Goal: Use online tool/utility: Utilize a website feature to perform a specific function

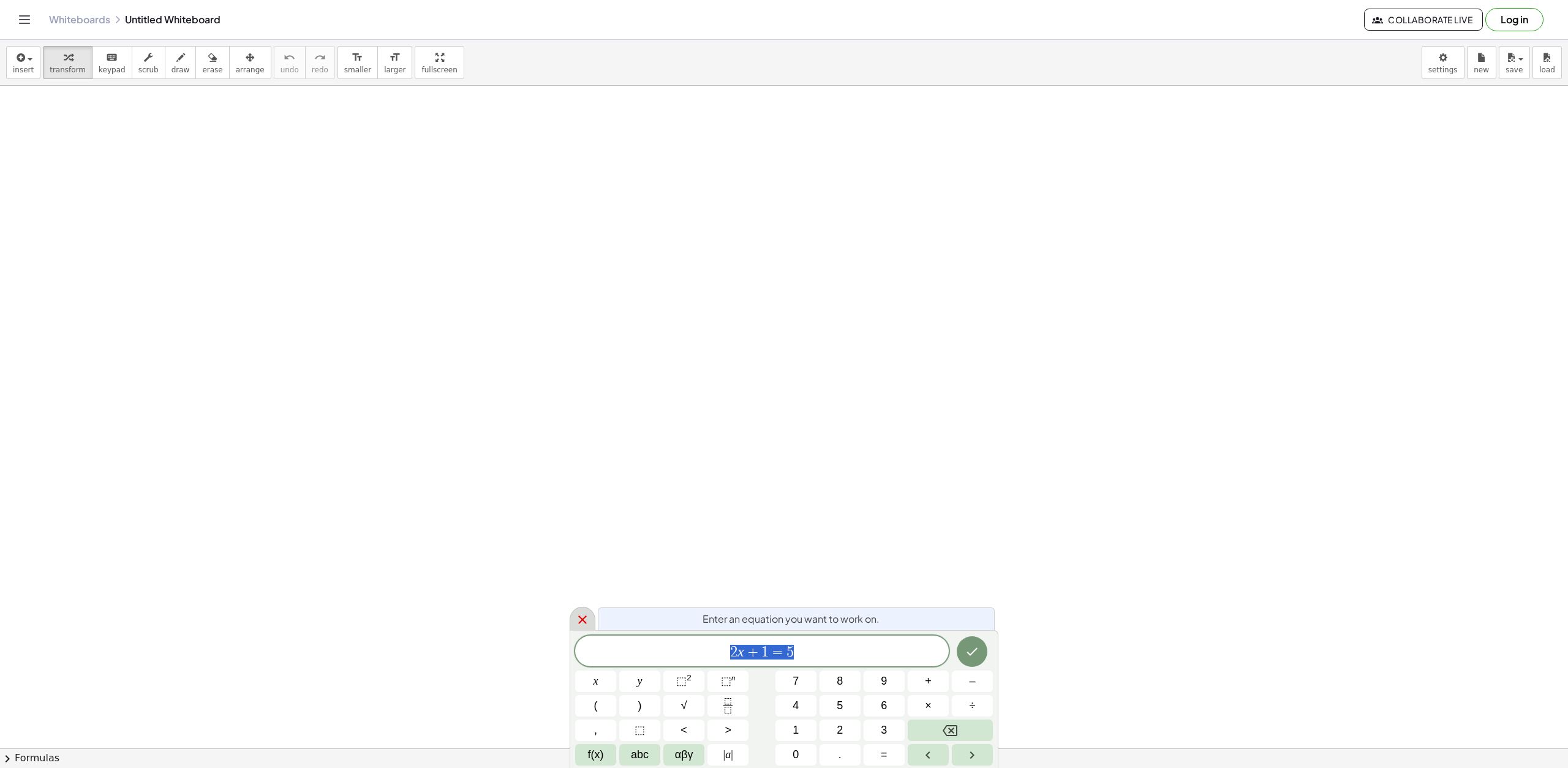
click at [587, 616] on icon at bounding box center [582, 619] width 15 height 15
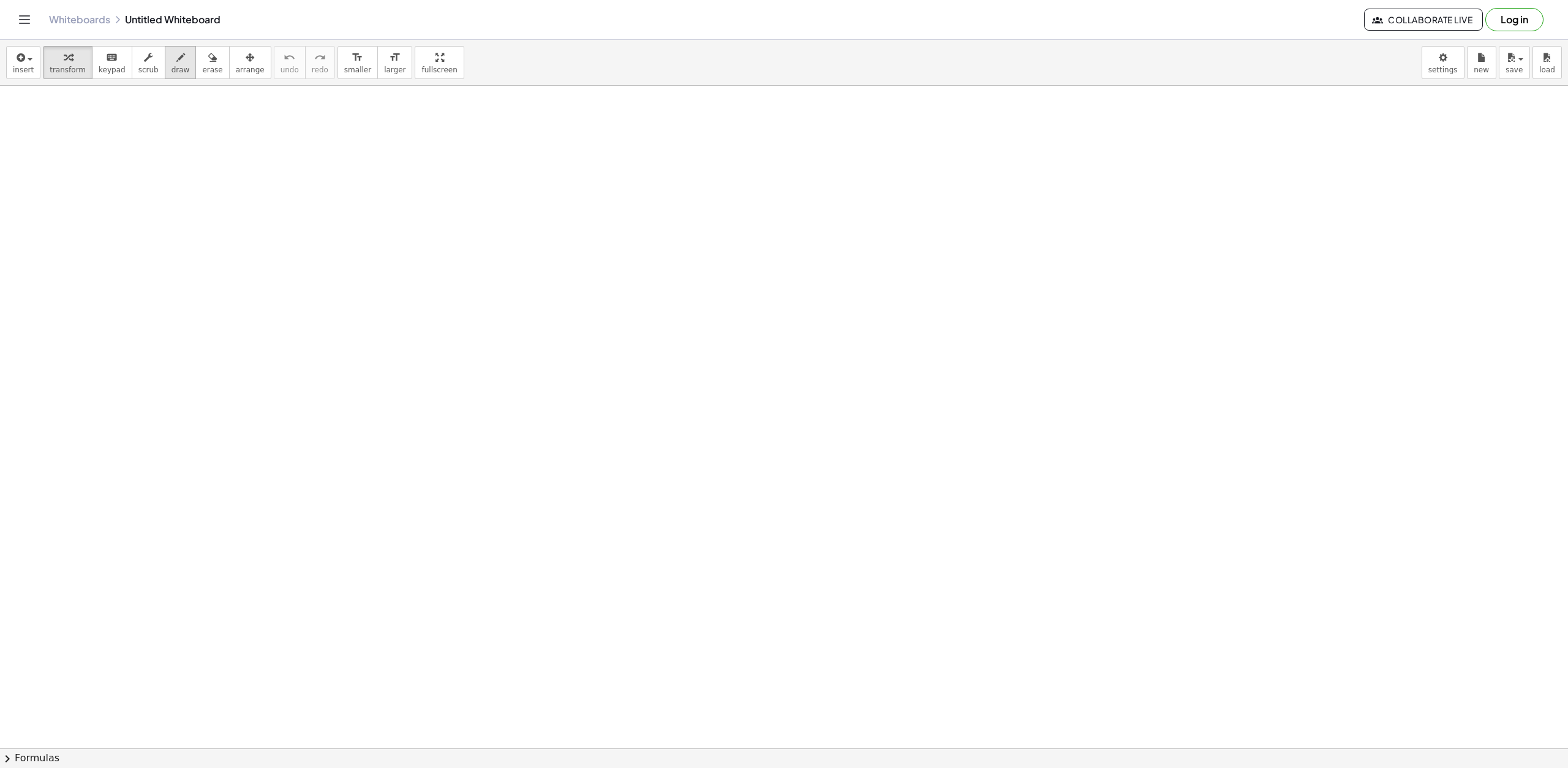
click at [179, 59] on button "draw" at bounding box center [180, 62] width 32 height 33
drag, startPoint x: 477, startPoint y: 270, endPoint x: 736, endPoint y: 287, distance: 259.6
drag, startPoint x: 464, startPoint y: 292, endPoint x: 482, endPoint y: 303, distance: 21.1
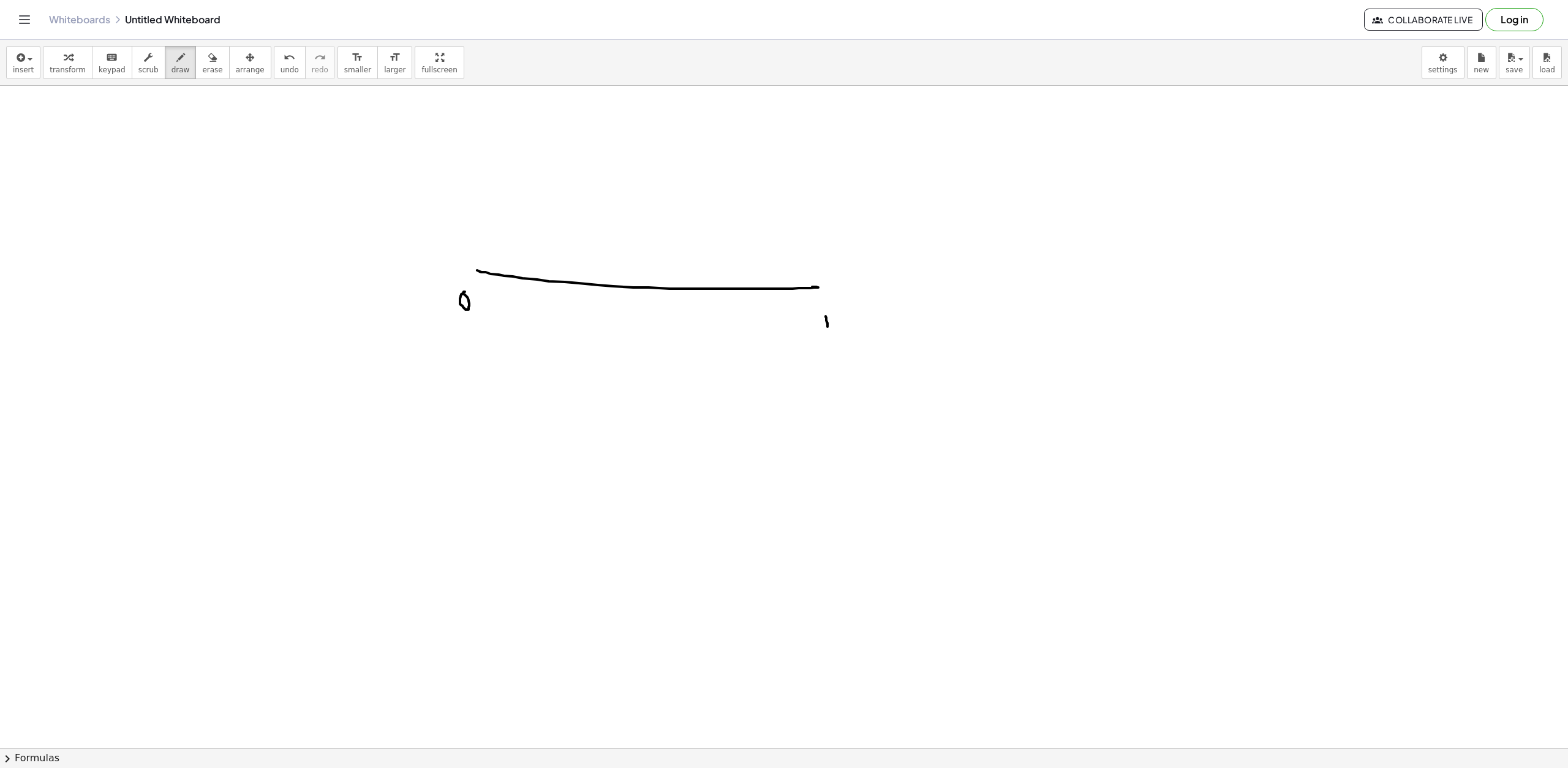
drag, startPoint x: 827, startPoint y: 326, endPoint x: 822, endPoint y: 316, distance: 11.2
drag, startPoint x: 842, startPoint y: 311, endPoint x: 836, endPoint y: 325, distance: 15.2
drag, startPoint x: 819, startPoint y: 313, endPoint x: 828, endPoint y: 318, distance: 10.3
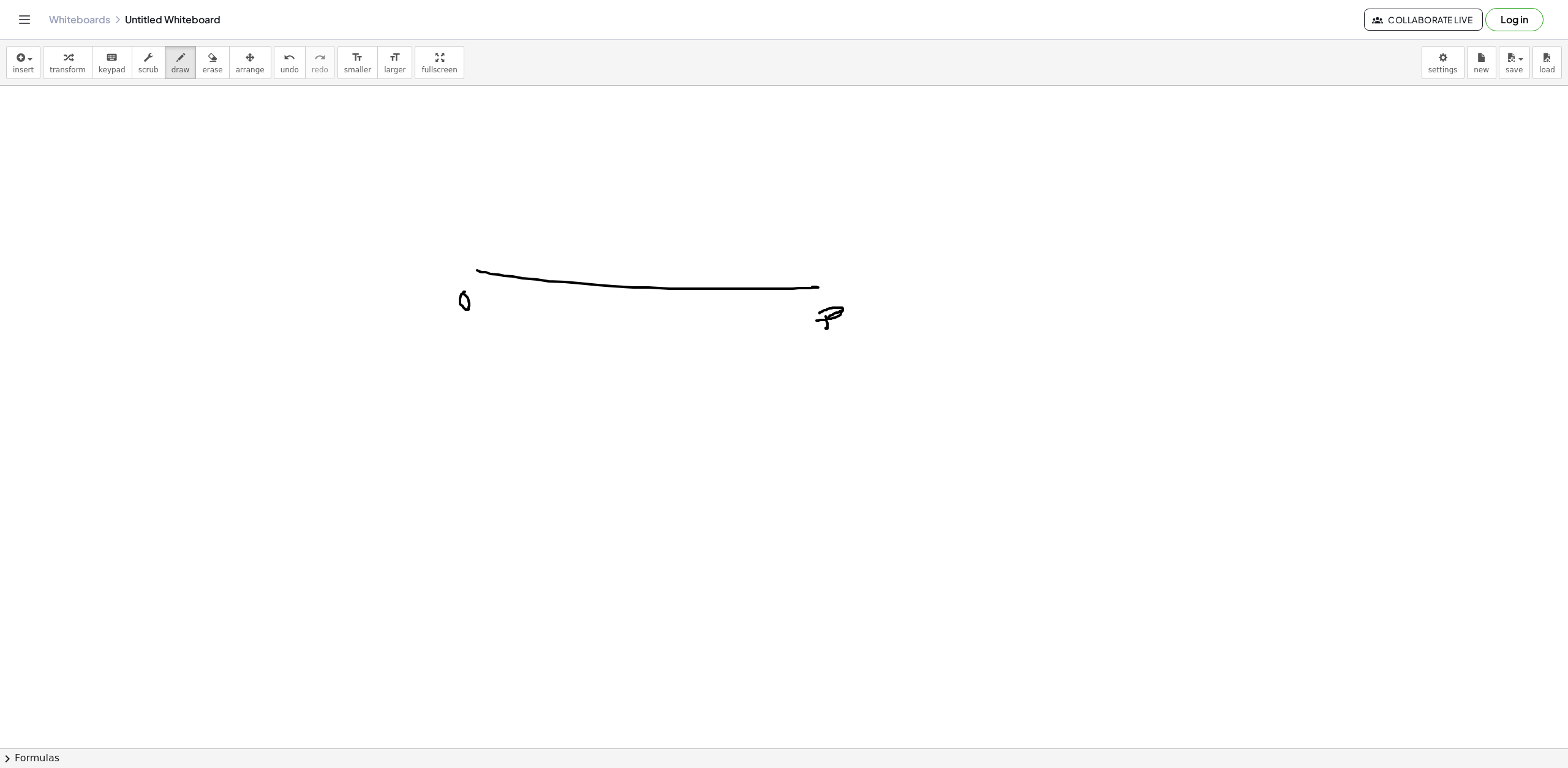
drag, startPoint x: 824, startPoint y: 315, endPoint x: 827, endPoint y: 326, distance: 11.4
click at [202, 65] on span "erase" at bounding box center [212, 70] width 20 height 9
drag, startPoint x: 469, startPoint y: 282, endPoint x: 811, endPoint y: 317, distance: 343.8
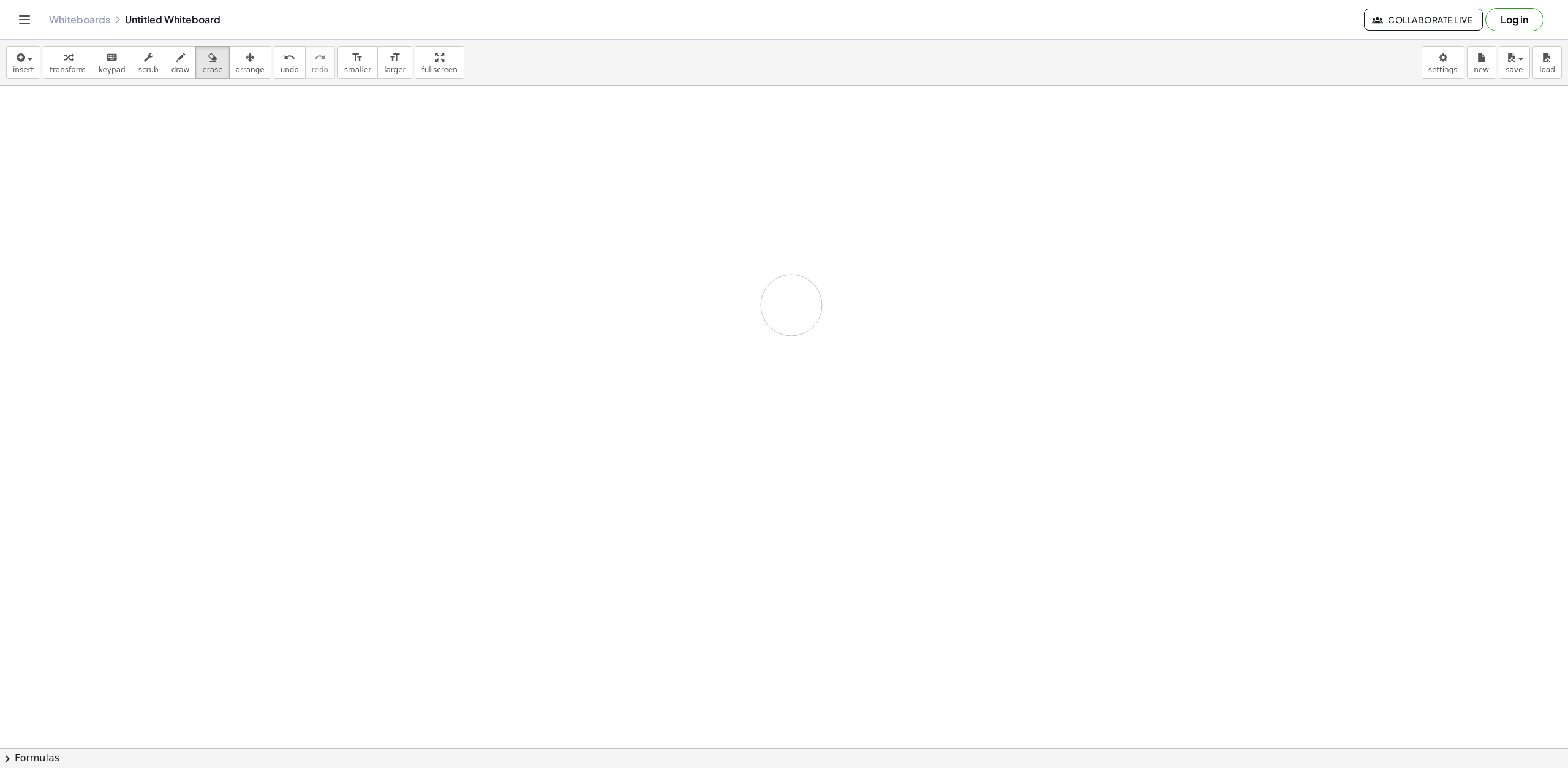
click at [27, 62] on div "button" at bounding box center [23, 57] width 21 height 15
click at [81, 227] on link "Graphing" at bounding box center [66, 220] width 120 height 28
click at [502, 171] on img "Settings" at bounding box center [505, 170] width 15 height 15
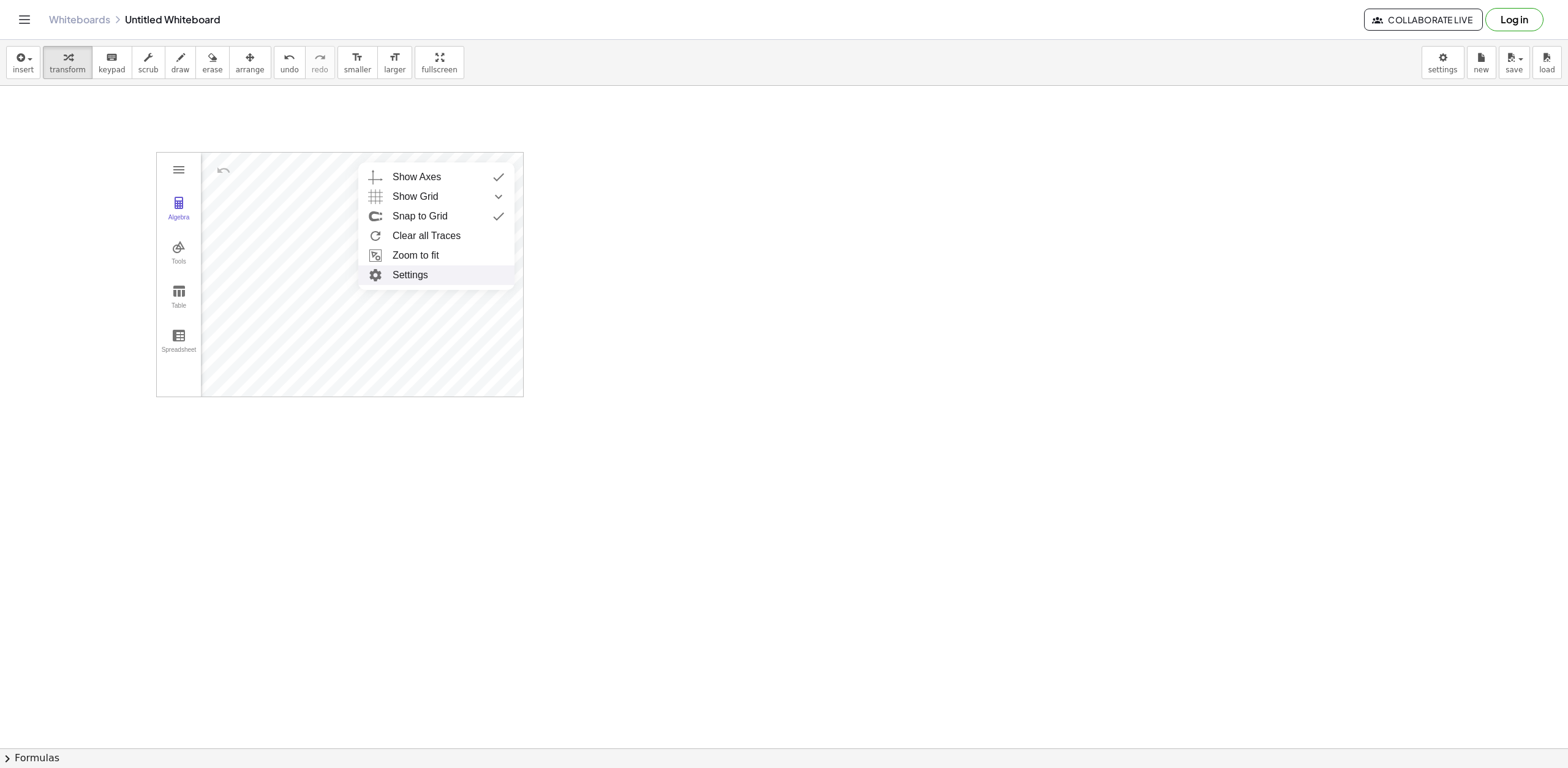
click at [464, 277] on li "Settings" at bounding box center [435, 275] width 156 height 20
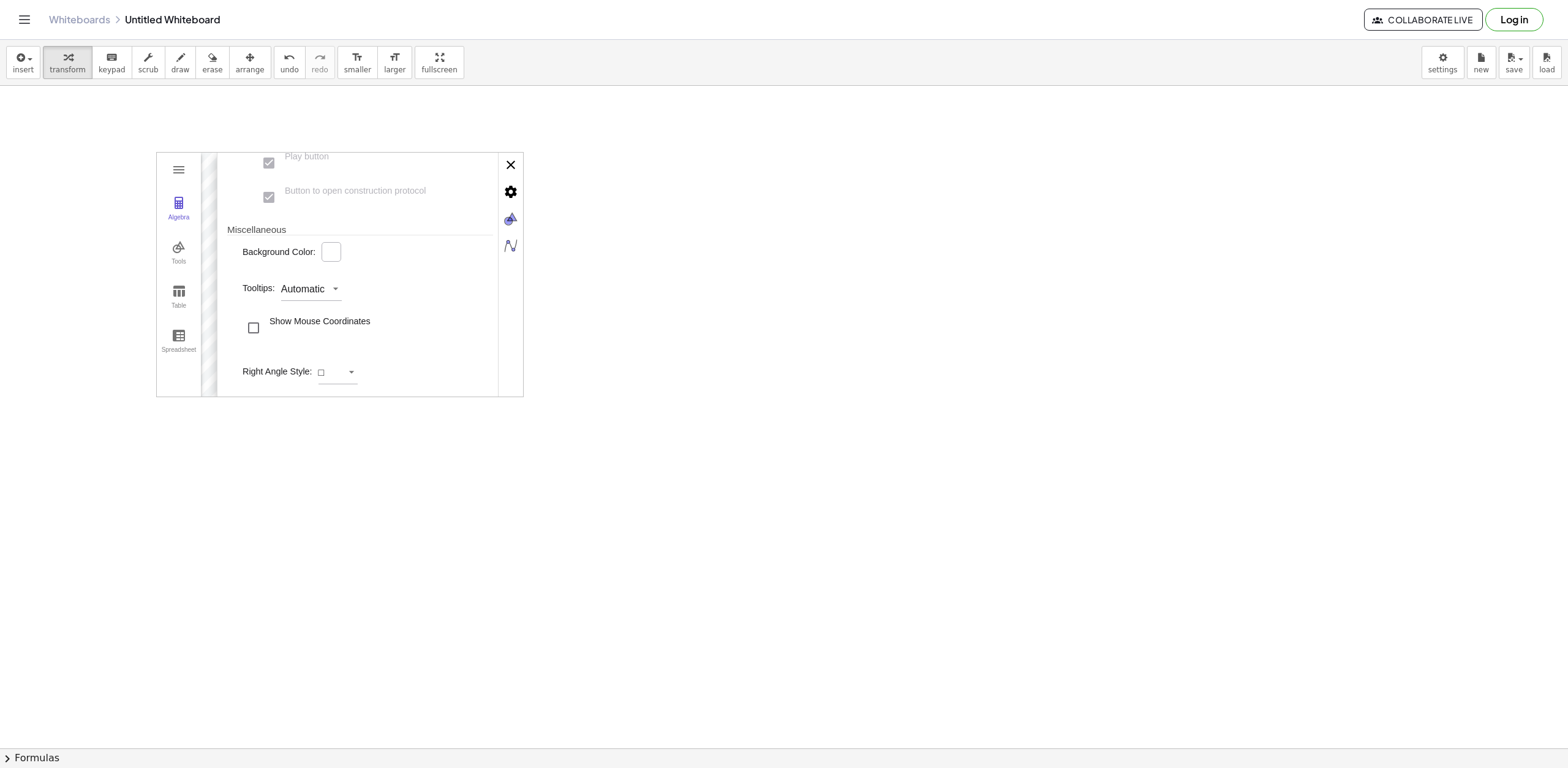
scroll to position [400, 0]
click at [510, 164] on div "Basic xAxis yAxis Grid Dimensions x Min: ***** x Max: **** y Min: ***** y Max: …" at bounding box center [370, 275] width 306 height 245
drag, startPoint x: 169, startPoint y: 157, endPoint x: 182, endPoint y: 166, distance: 15.8
click at [176, 162] on div "Algebra Tools Table Spreadsheet GeoGebra Graphing Calculator Basic Tools Move P…" at bounding box center [339, 274] width 367 height 245
click at [183, 167] on img "Graphing Calculator" at bounding box center [178, 170] width 15 height 15
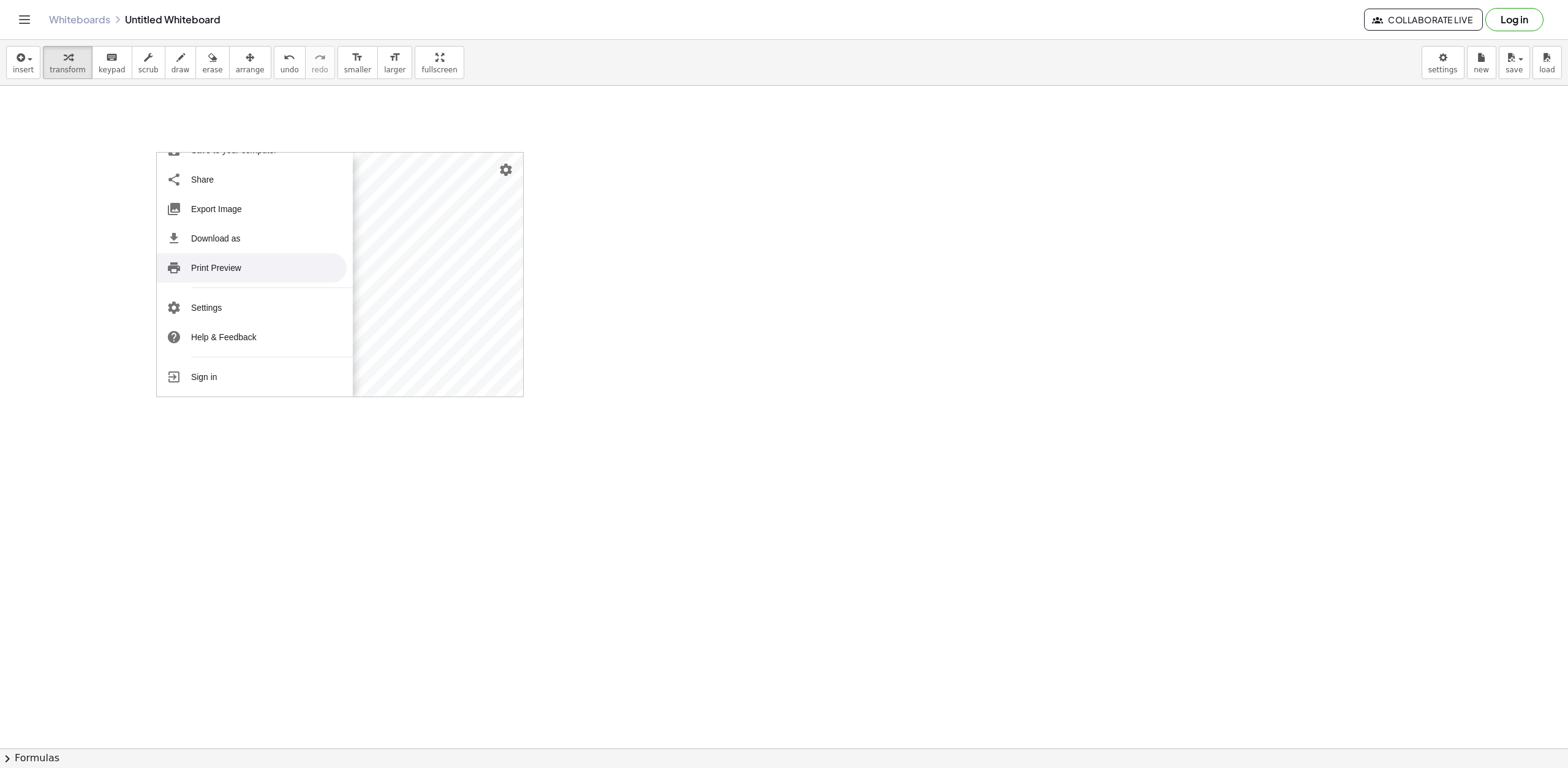
scroll to position [368, 0]
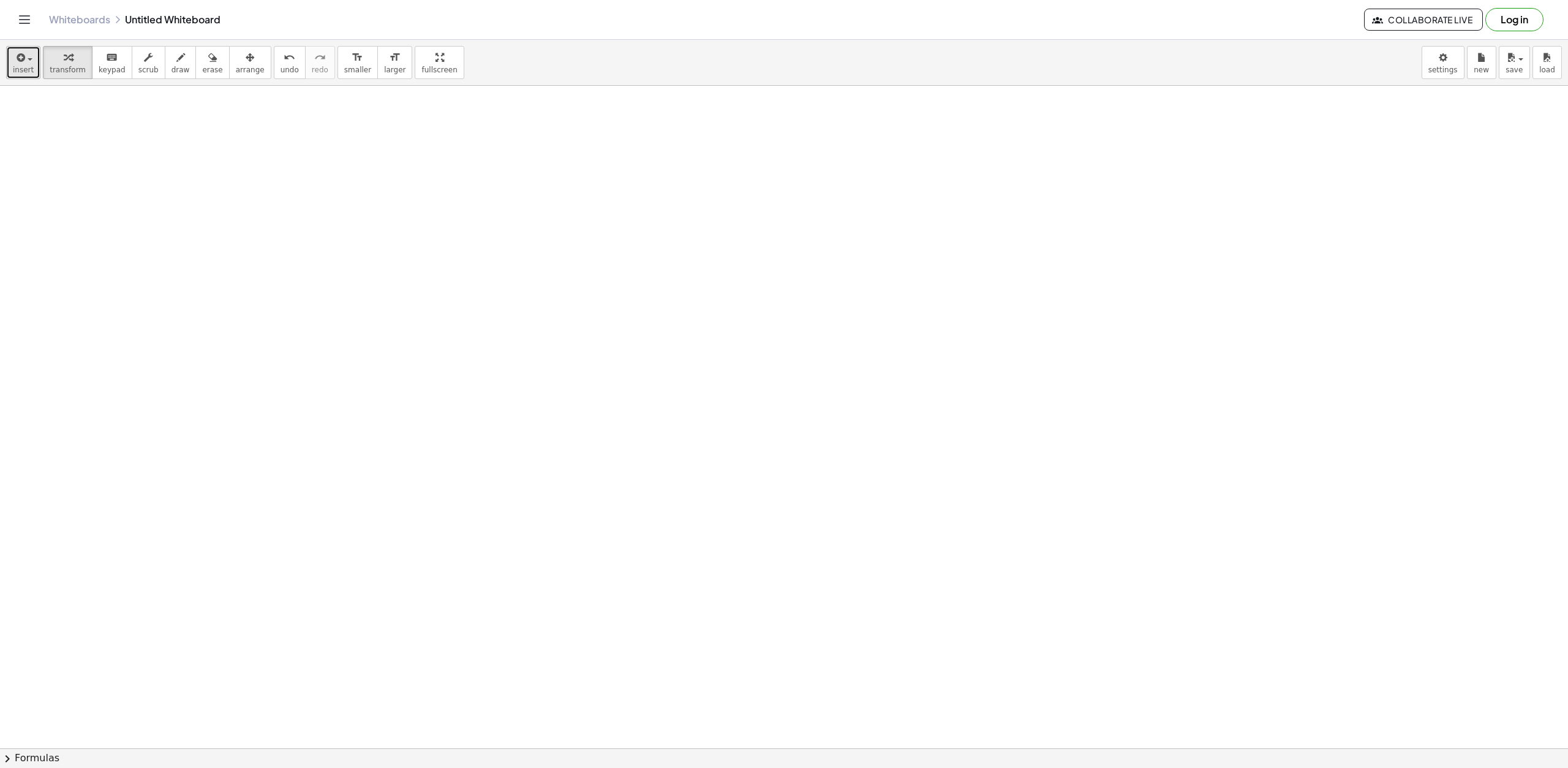
click at [28, 69] on span "insert" at bounding box center [23, 70] width 21 height 9
click at [171, 67] on span "draw" at bounding box center [180, 70] width 18 height 9
drag, startPoint x: 367, startPoint y: 202, endPoint x: 618, endPoint y: 214, distance: 251.3
click at [618, 214] on div at bounding box center [784, 420] width 1568 height 1404
drag, startPoint x: 337, startPoint y: 220, endPoint x: 367, endPoint y: 237, distance: 34.5
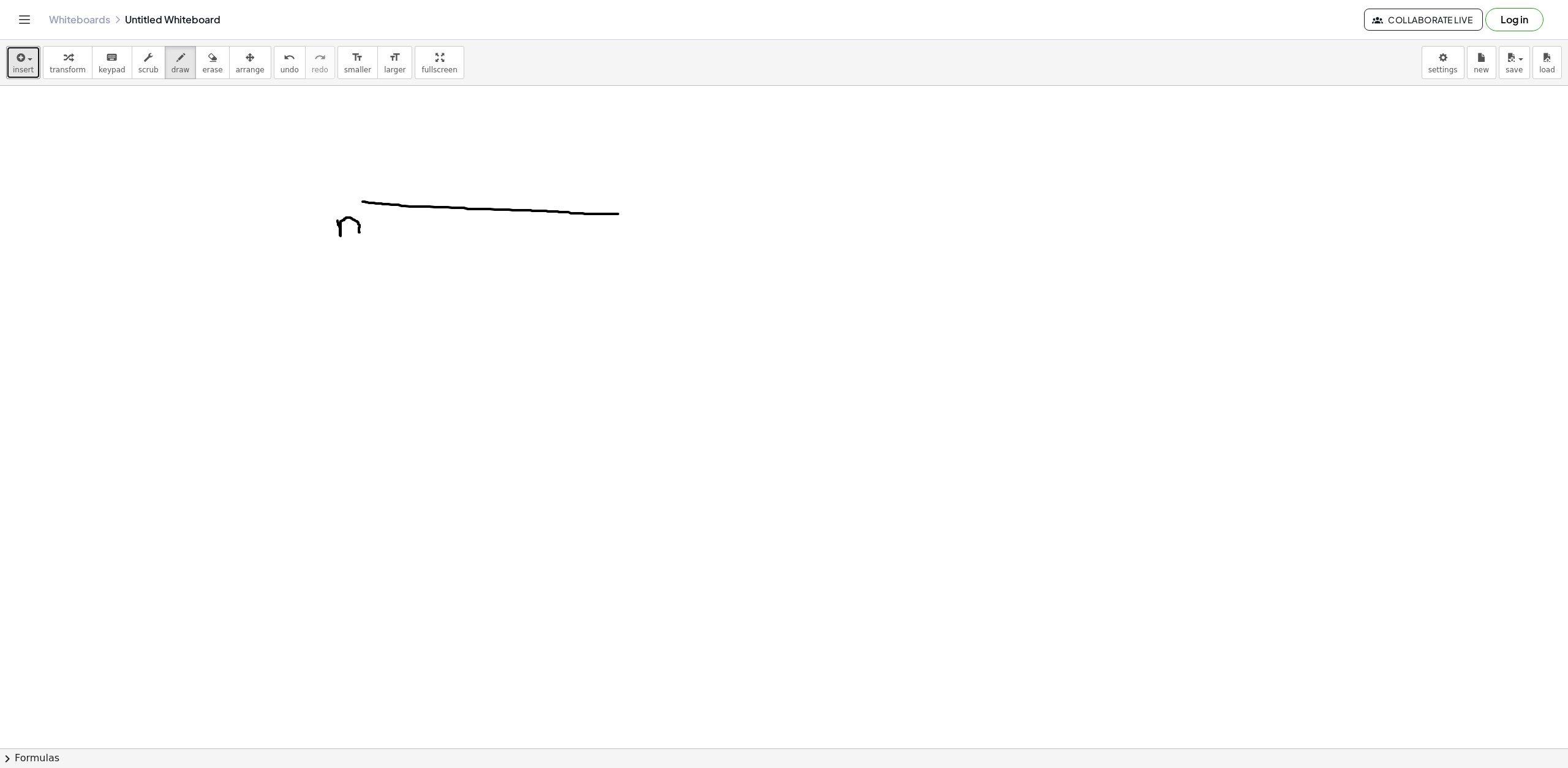
click at [367, 237] on div at bounding box center [784, 420] width 1568 height 1404
drag, startPoint x: 613, startPoint y: 237, endPoint x: 613, endPoint y: 253, distance: 16.0
click at [613, 253] on div at bounding box center [784, 420] width 1568 height 1404
drag, startPoint x: 610, startPoint y: 227, endPoint x: 609, endPoint y: 241, distance: 14.0
click at [609, 241] on div at bounding box center [784, 420] width 1568 height 1404
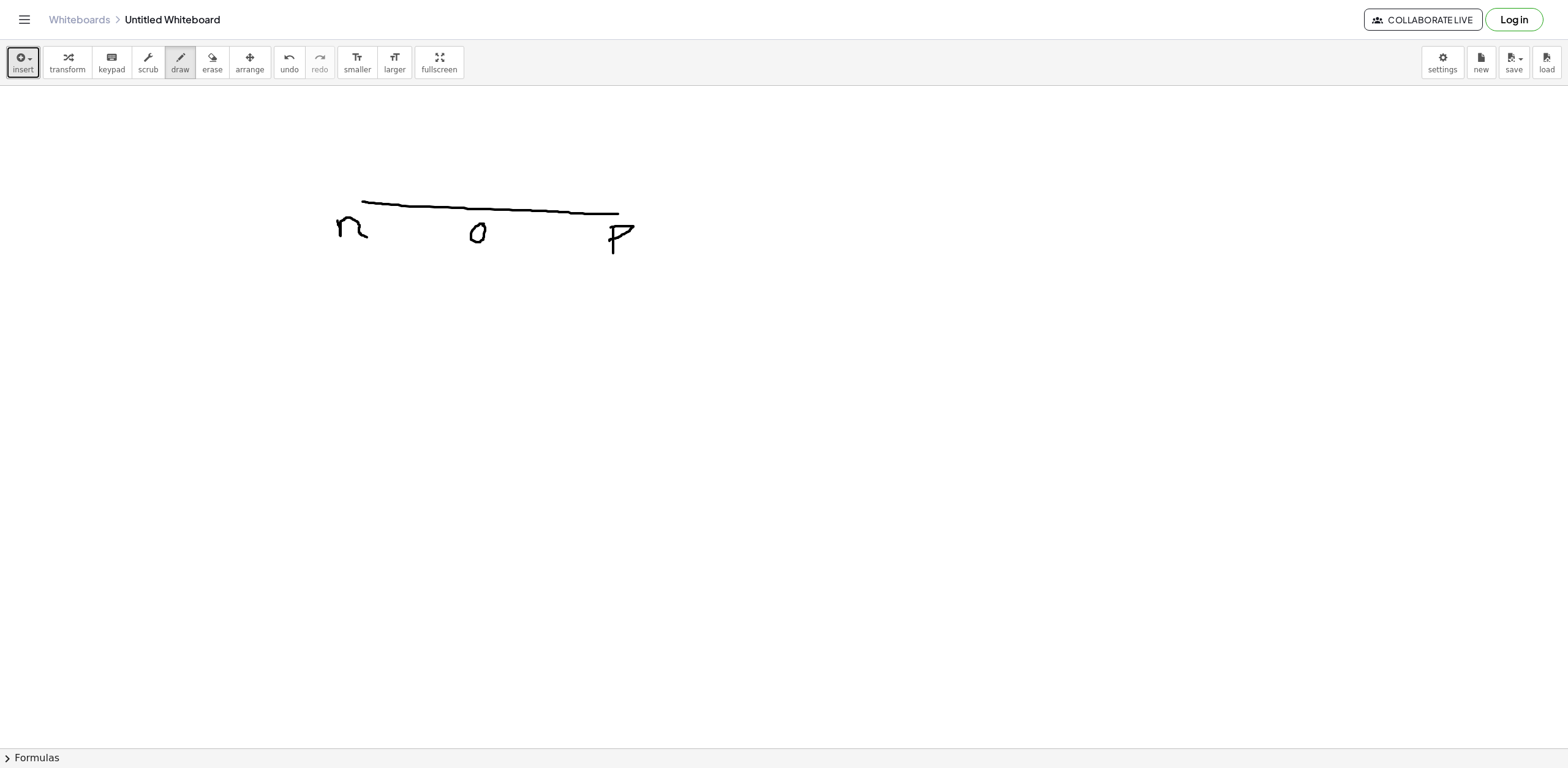
click at [479, 220] on div at bounding box center [784, 420] width 1568 height 1404
drag, startPoint x: 494, startPoint y: 258, endPoint x: 606, endPoint y: 246, distance: 112.6
click at [607, 246] on div at bounding box center [784, 420] width 1568 height 1404
click at [525, 296] on div at bounding box center [784, 420] width 1568 height 1404
click at [552, 276] on div at bounding box center [784, 420] width 1568 height 1404
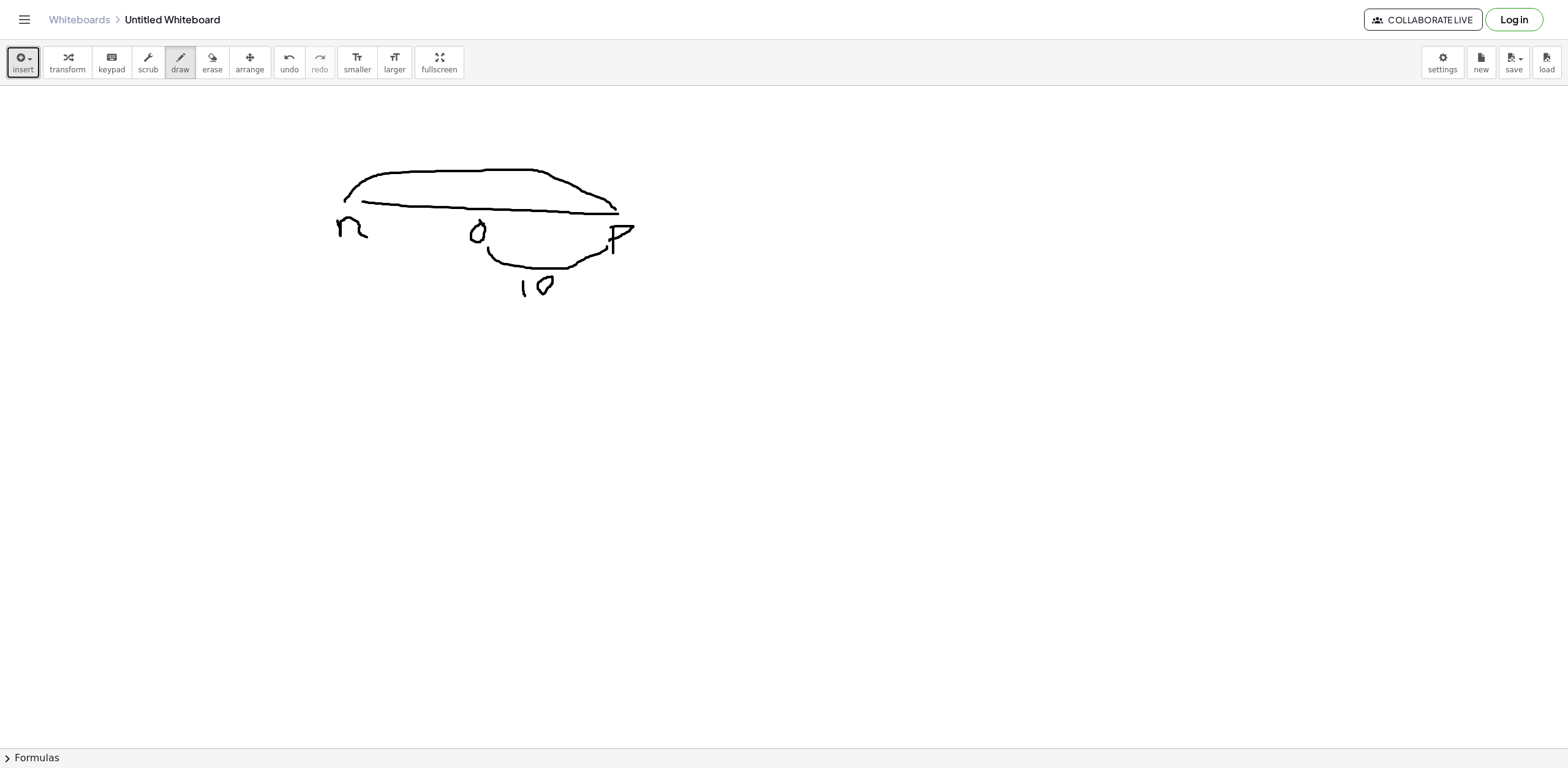
drag, startPoint x: 345, startPoint y: 200, endPoint x: 616, endPoint y: 210, distance: 271.2
click at [616, 210] on div at bounding box center [784, 420] width 1568 height 1404
drag, startPoint x: 450, startPoint y: 152, endPoint x: 480, endPoint y: 167, distance: 33.5
click at [480, 167] on div at bounding box center [784, 420] width 1568 height 1404
drag, startPoint x: 480, startPoint y: 141, endPoint x: 491, endPoint y: 162, distance: 23.7
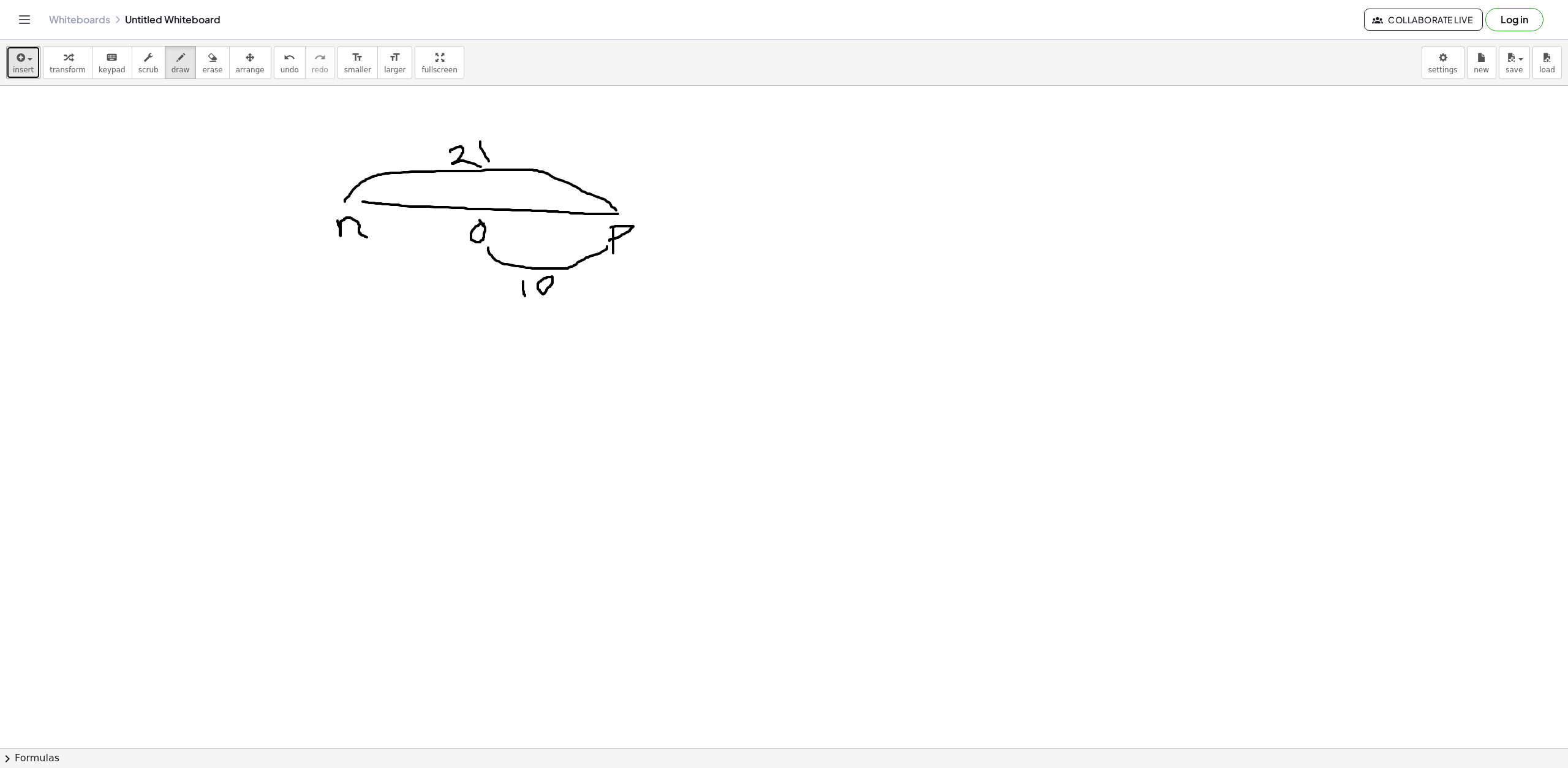
click at [490, 163] on div at bounding box center [784, 420] width 1568 height 1404
drag, startPoint x: 489, startPoint y: 147, endPoint x: 494, endPoint y: 115, distance: 32.4
click at [478, 160] on div at bounding box center [784, 420] width 1568 height 1404
drag, startPoint x: 355, startPoint y: 241, endPoint x: 462, endPoint y: 243, distance: 107.0
click at [462, 244] on div at bounding box center [784, 420] width 1568 height 1404
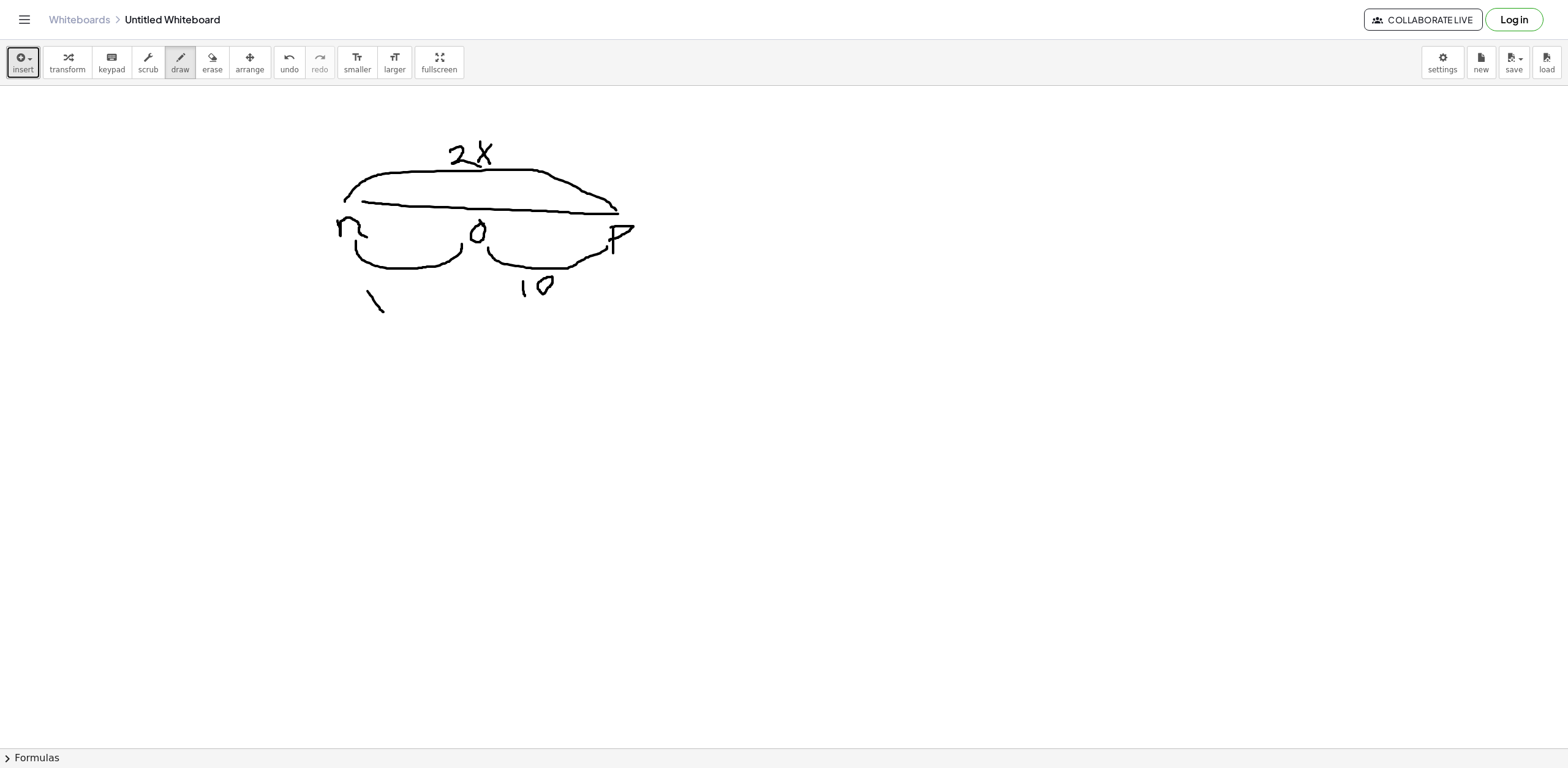
drag, startPoint x: 383, startPoint y: 312, endPoint x: 381, endPoint y: 296, distance: 16.1
click at [383, 311] on div at bounding box center [784, 420] width 1568 height 1404
drag, startPoint x: 381, startPoint y: 294, endPoint x: 370, endPoint y: 307, distance: 17.0
click at [365, 308] on div at bounding box center [784, 420] width 1568 height 1404
drag, startPoint x: 390, startPoint y: 301, endPoint x: 402, endPoint y: 294, distance: 13.9
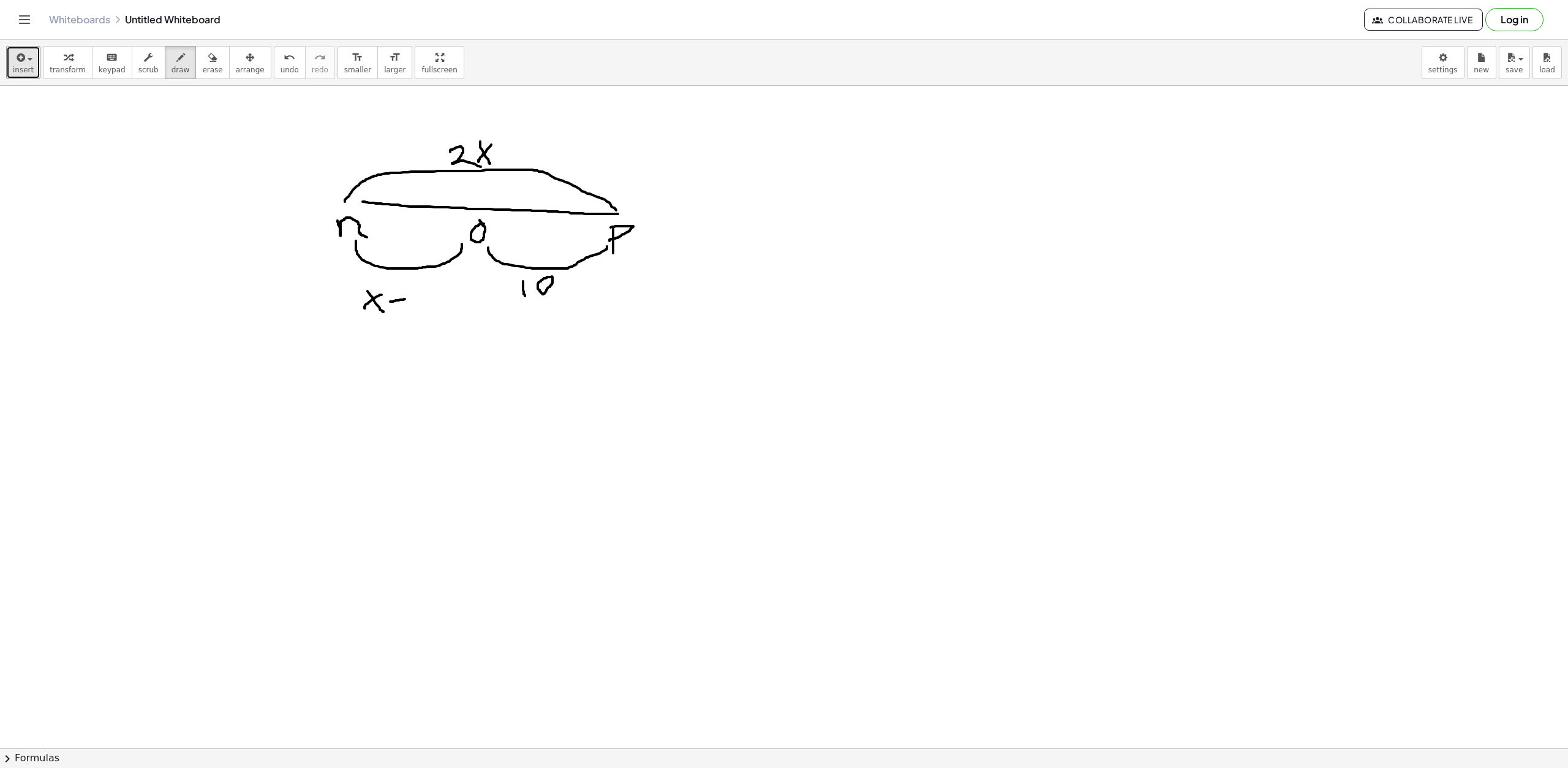
click at [405, 298] on div at bounding box center [784, 420] width 1568 height 1404
drag, startPoint x: 396, startPoint y: 290, endPoint x: 409, endPoint y: 298, distance: 15.3
click at [394, 316] on div at bounding box center [784, 420] width 1568 height 1404
drag, startPoint x: 413, startPoint y: 291, endPoint x: 418, endPoint y: 311, distance: 20.6
click at [415, 315] on div at bounding box center [784, 420] width 1568 height 1404
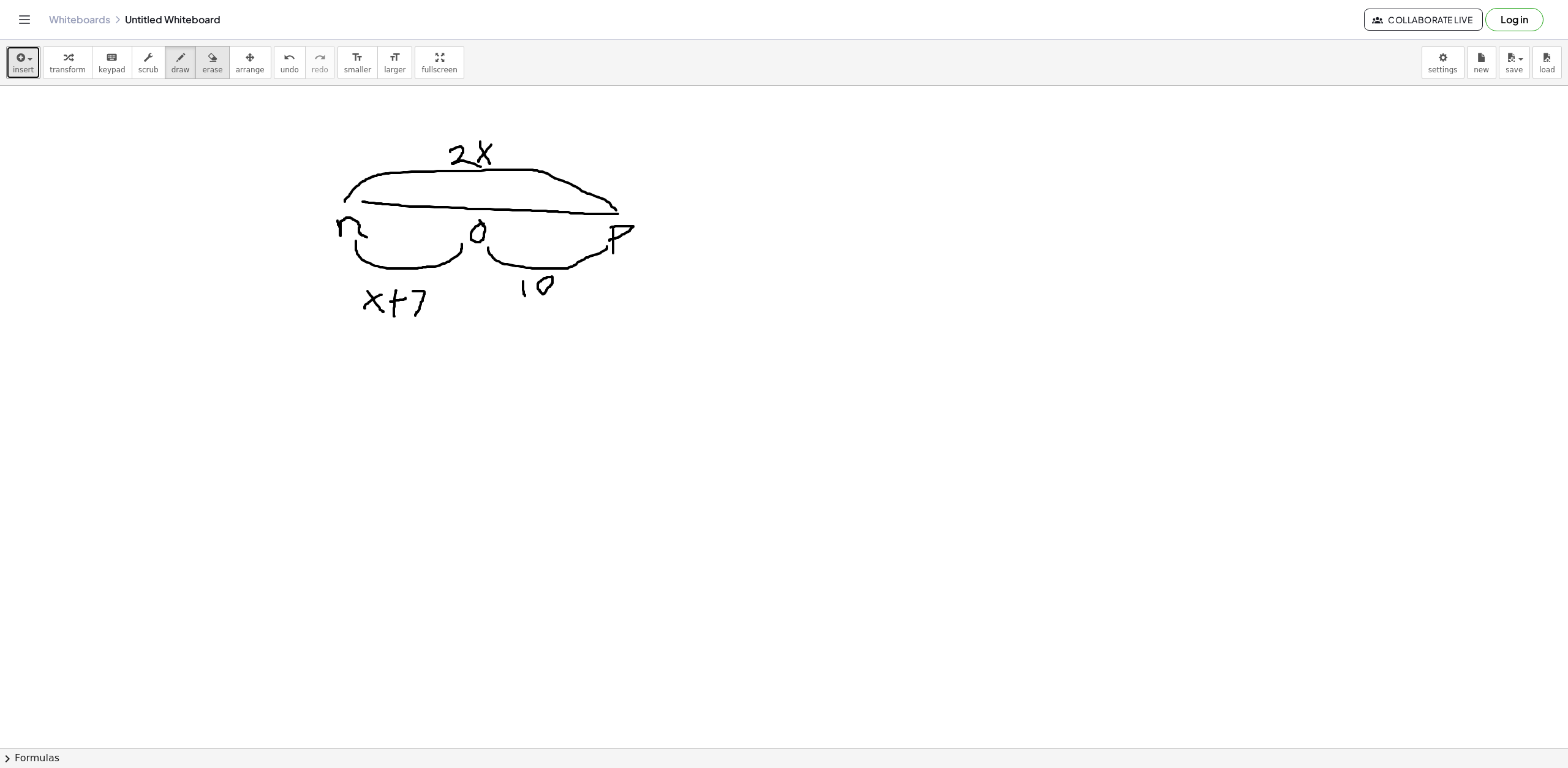
click at [202, 65] on span "erase" at bounding box center [212, 70] width 20 height 9
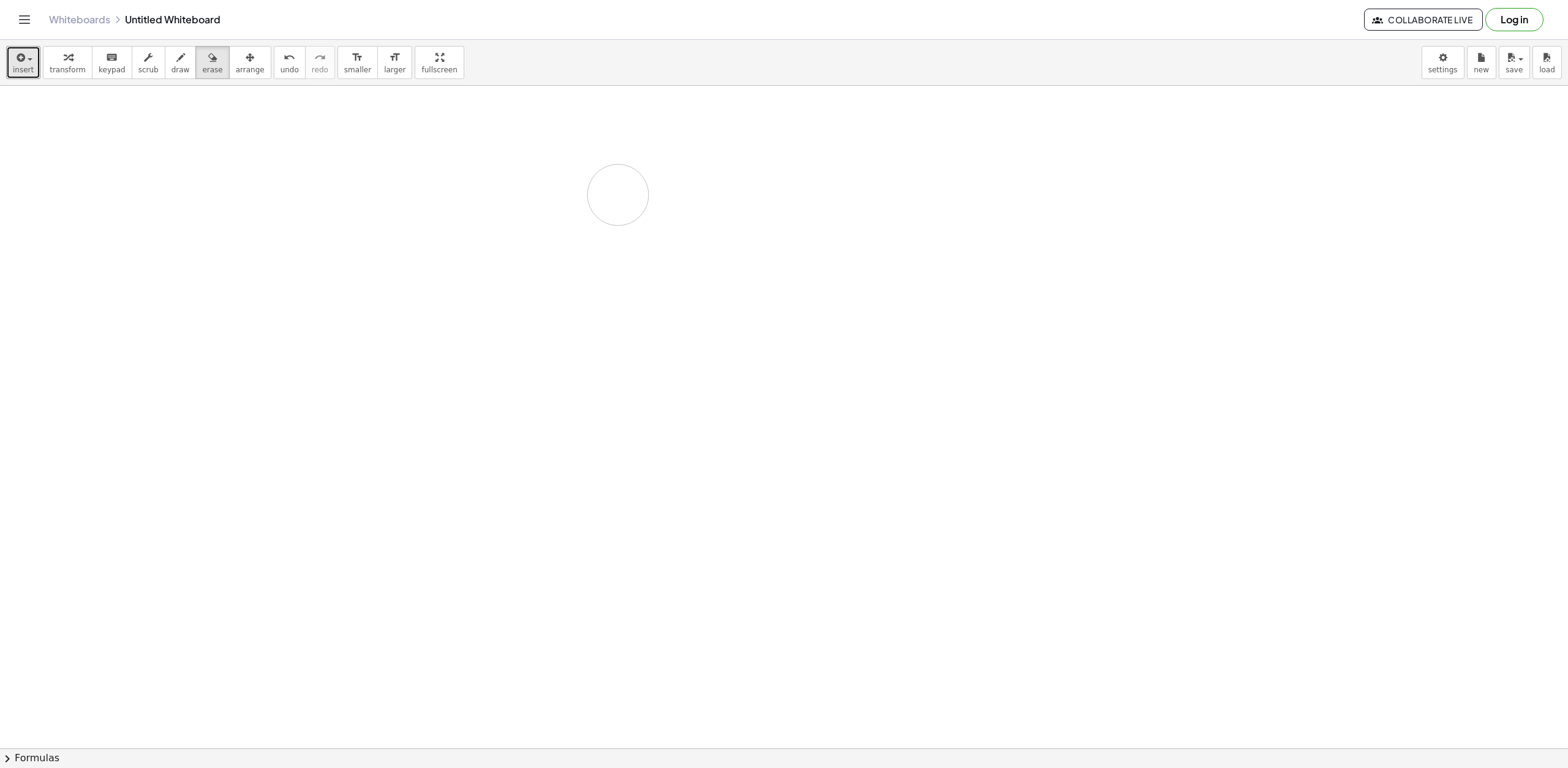
drag, startPoint x: 341, startPoint y: 152, endPoint x: 614, endPoint y: 254, distance: 291.4
click at [614, 254] on div at bounding box center [784, 420] width 1568 height 1404
click at [176, 64] on icon "button" at bounding box center [181, 57] width 9 height 15
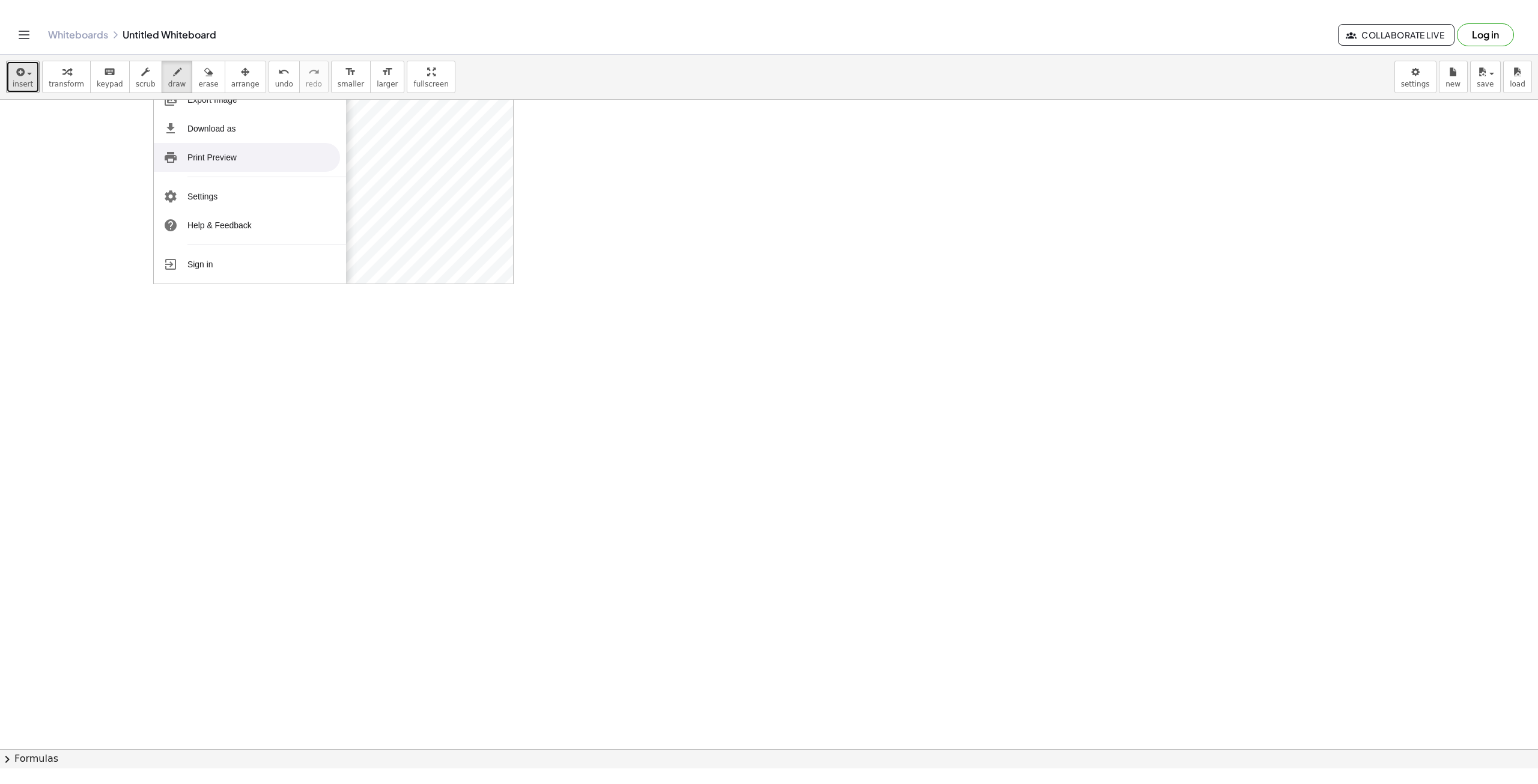
scroll to position [480, 0]
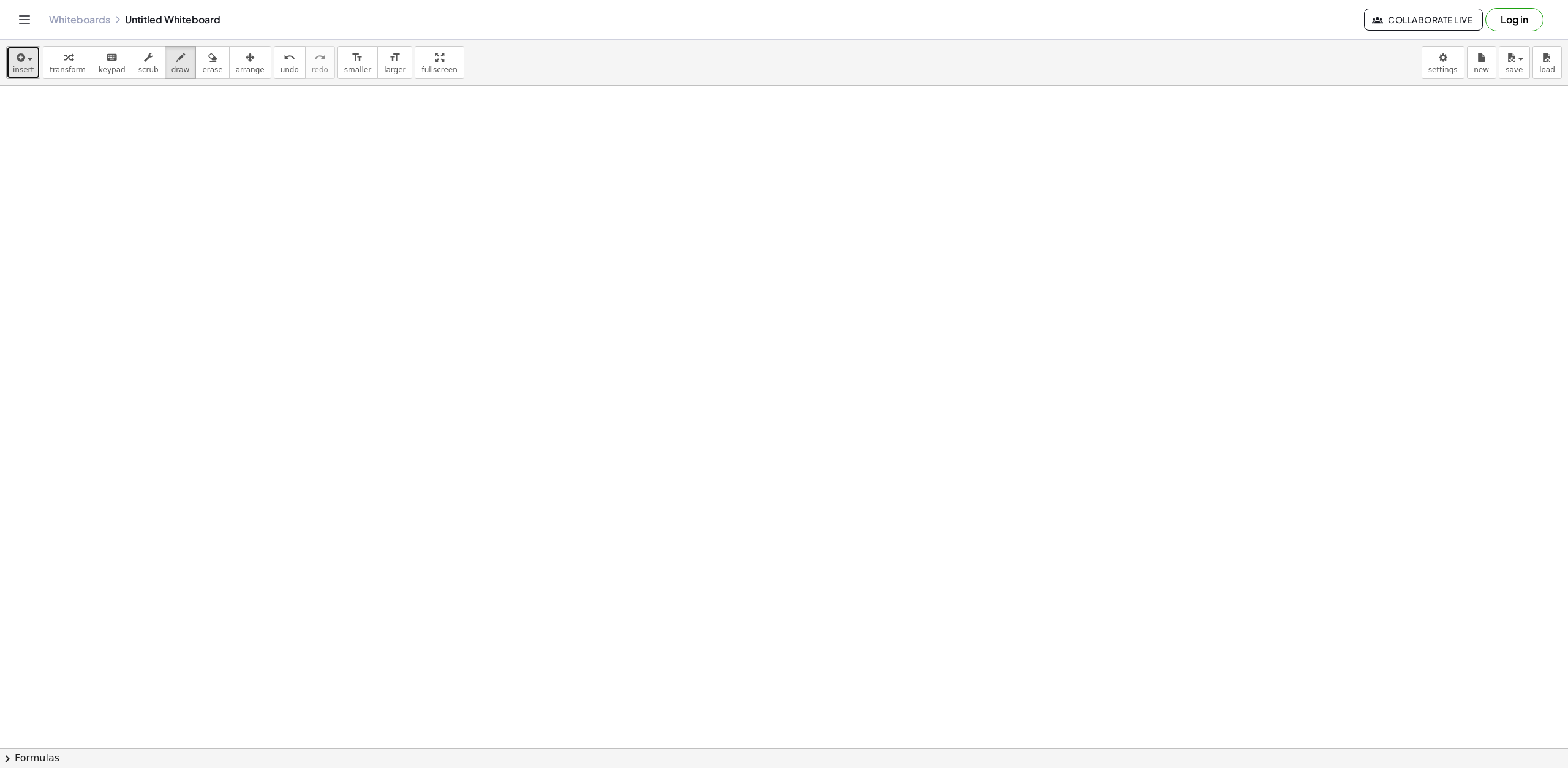
click at [15, 65] on span "insert" at bounding box center [23, 70] width 21 height 9
drag, startPoint x: 52, startPoint y: 115, endPoint x: 69, endPoint y: 127, distance: 20.8
click at [52, 115] on span "Math Expression" at bounding box center [78, 112] width 71 height 12
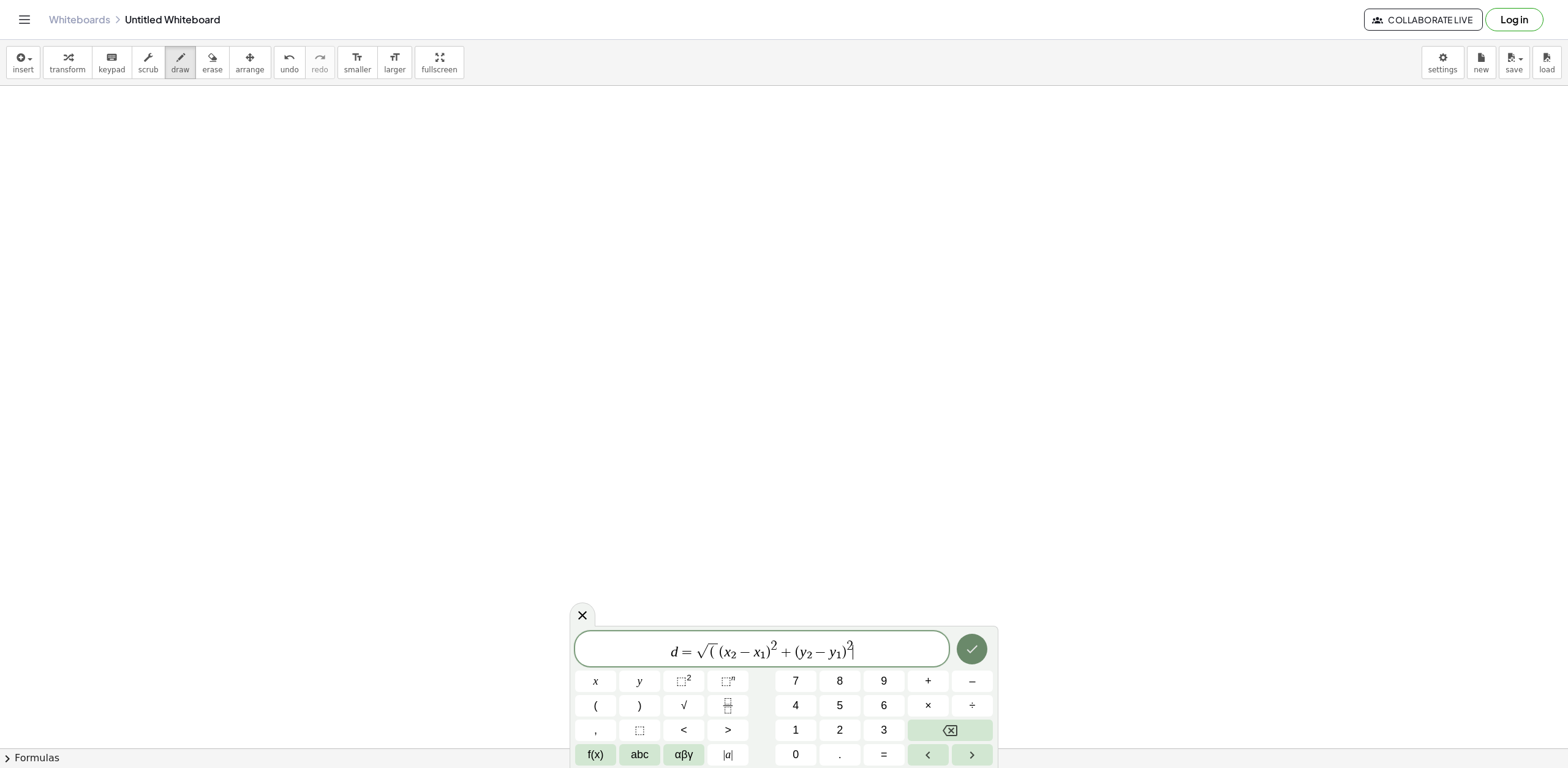
click at [969, 660] on button "Done" at bounding box center [972, 649] width 31 height 31
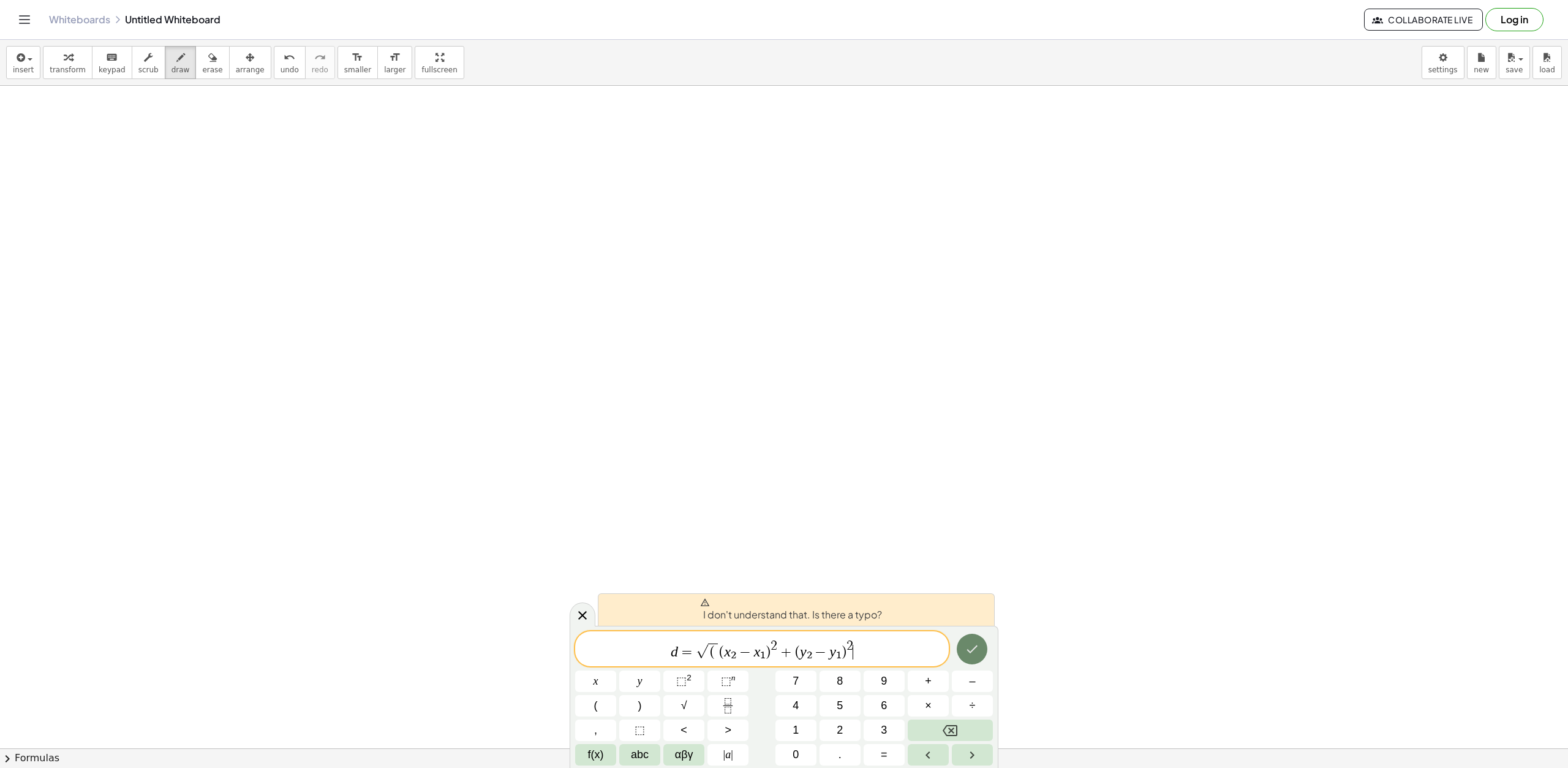
drag, startPoint x: 940, startPoint y: 655, endPoint x: 964, endPoint y: 653, distance: 24.1
click at [943, 654] on span "d = √ ( ( x ₂ − x ₁ ) 2 + ( y ₂ − y ₁ ) 2 ​" at bounding box center [762, 649] width 373 height 22
click at [964, 653] on button "Done" at bounding box center [972, 649] width 31 height 31
click at [171, 52] on div "button" at bounding box center [180, 57] width 18 height 15
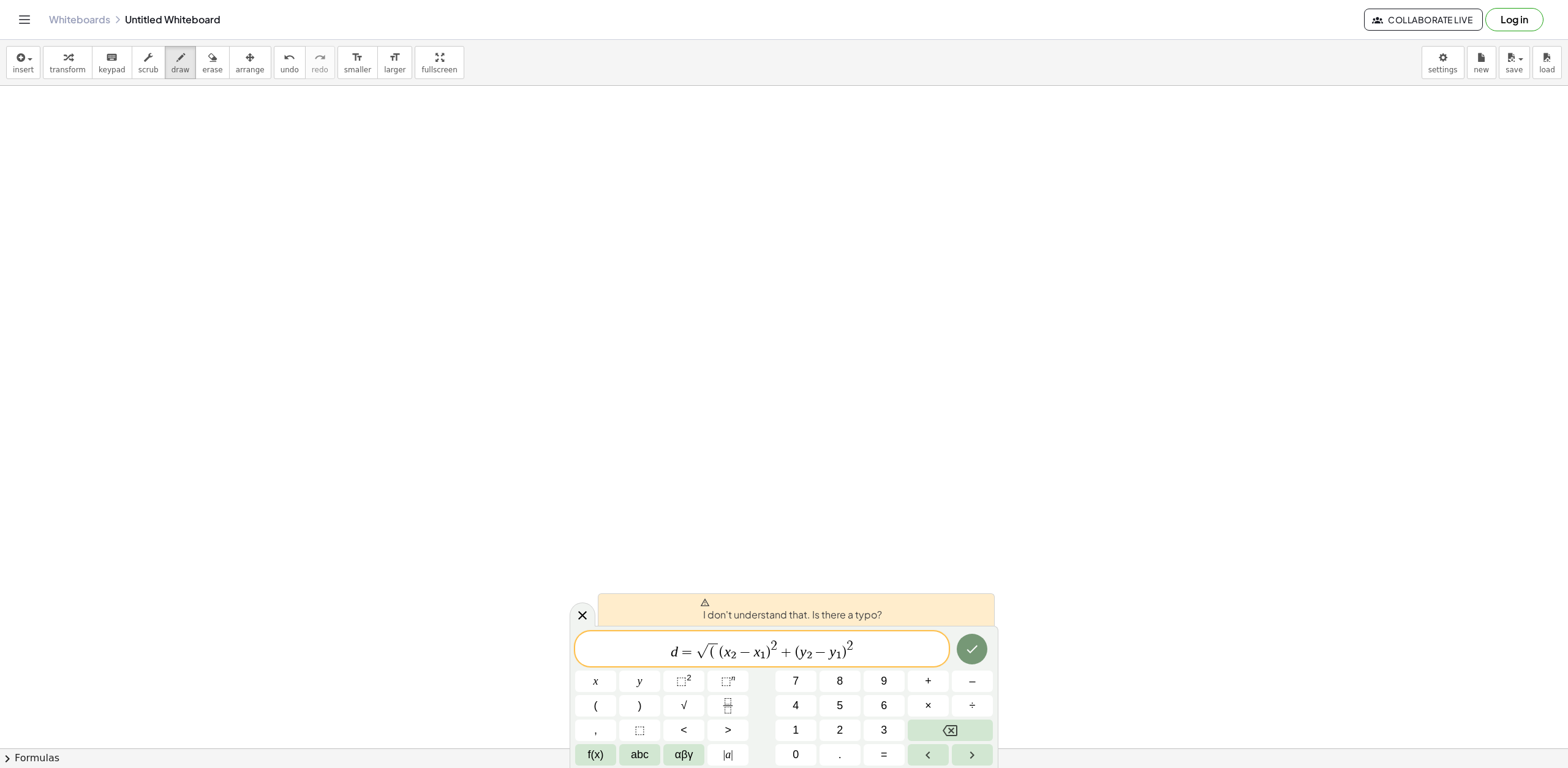
drag, startPoint x: 349, startPoint y: 166, endPoint x: 380, endPoint y: 166, distance: 31.0
click at [390, 165] on div at bounding box center [784, 297] width 1568 height 1404
drag, startPoint x: 353, startPoint y: 166, endPoint x: 416, endPoint y: 195, distance: 69.4
click at [372, 199] on div at bounding box center [784, 297] width 1568 height 1404
drag, startPoint x: 413, startPoint y: 188, endPoint x: 437, endPoint y: 175, distance: 27.3
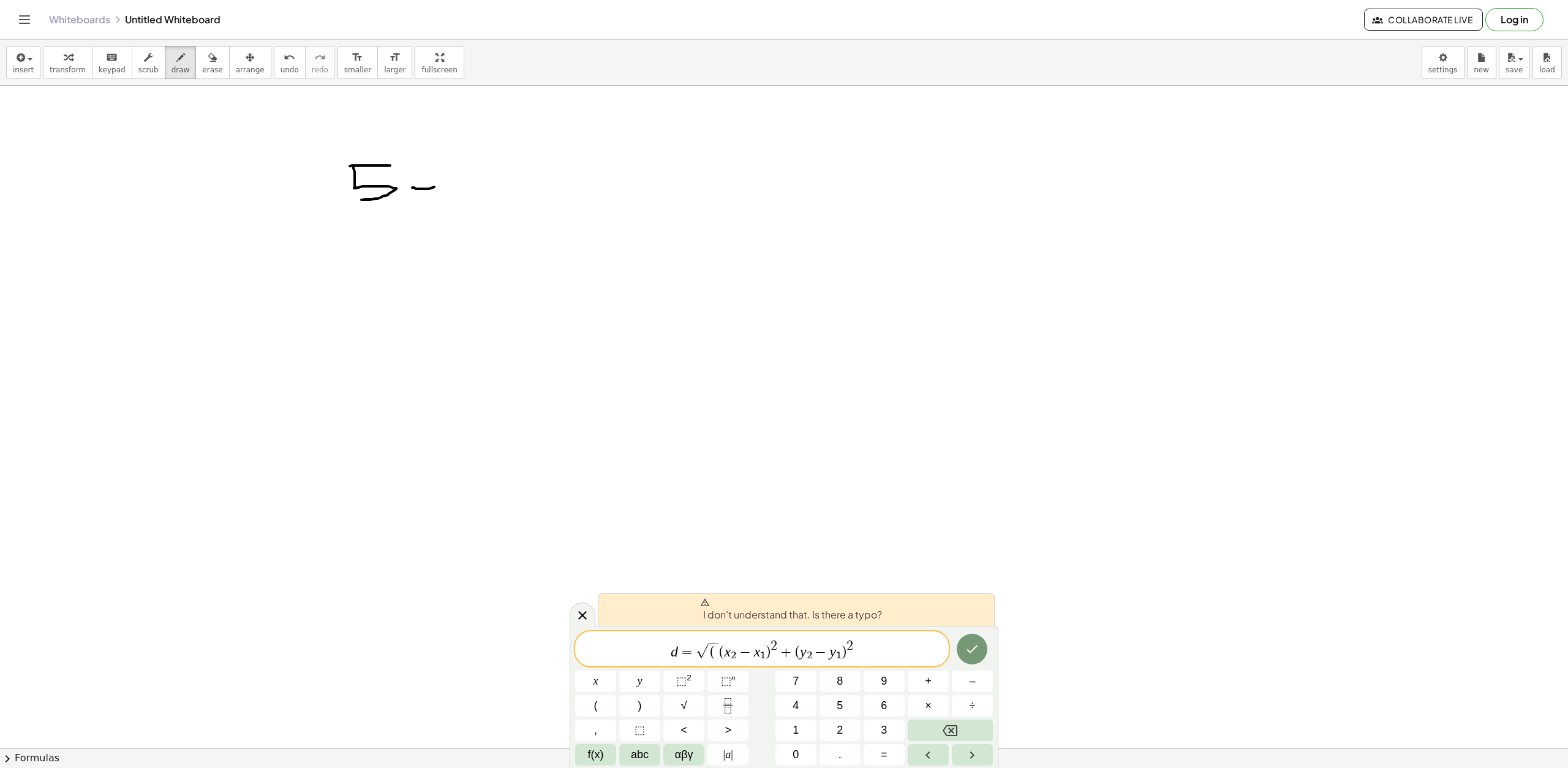
click at [436, 186] on div at bounding box center [784, 297] width 1568 height 1404
drag, startPoint x: 442, startPoint y: 168, endPoint x: 460, endPoint y: 177, distance: 20.1
click at [459, 184] on div at bounding box center [784, 297] width 1568 height 1404
drag, startPoint x: 460, startPoint y: 170, endPoint x: 459, endPoint y: 207, distance: 37.0
click at [458, 209] on div at bounding box center [784, 297] width 1568 height 1404
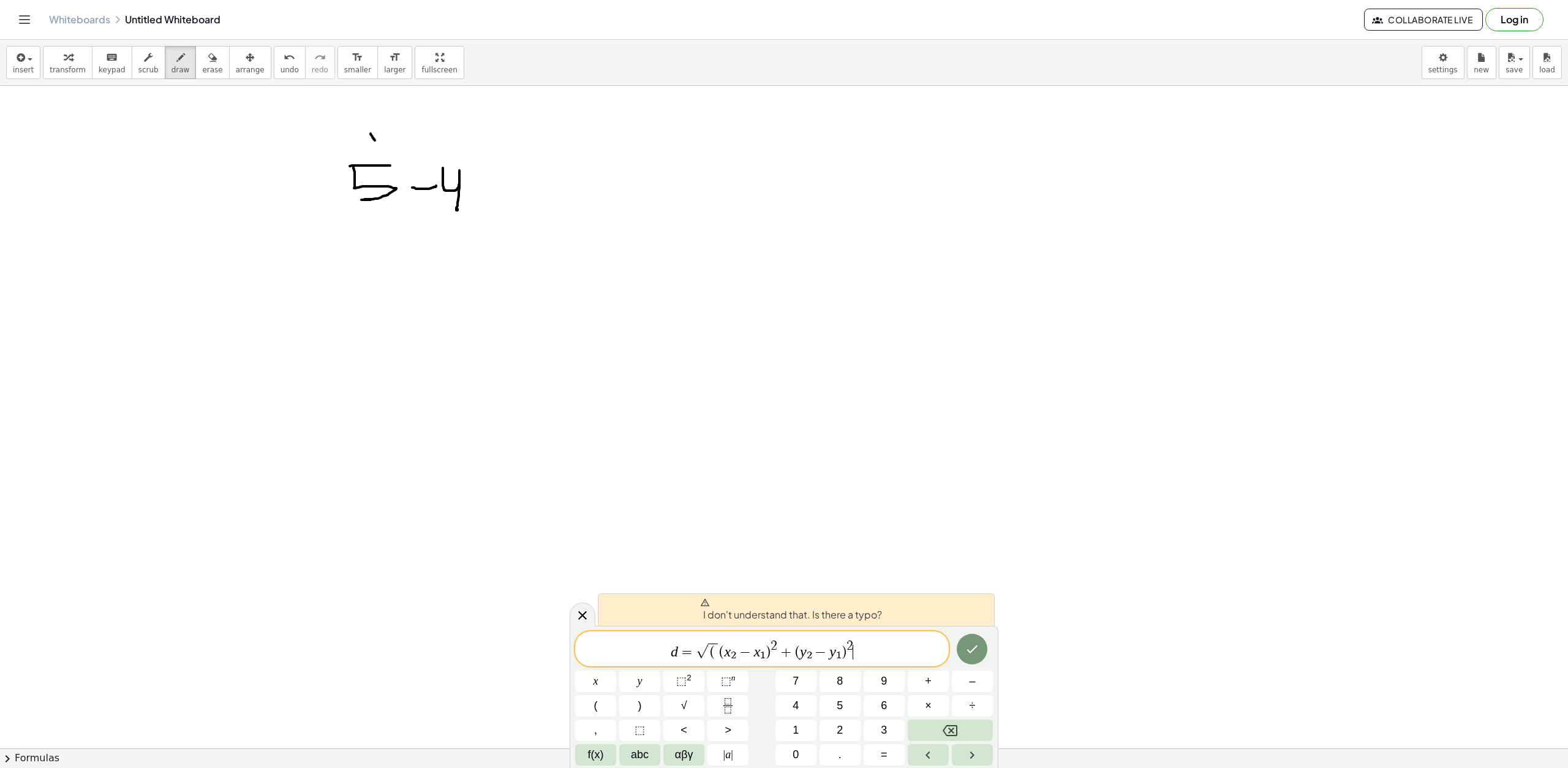
drag, startPoint x: 374, startPoint y: 140, endPoint x: 379, endPoint y: 134, distance: 7.8
click at [377, 143] on div at bounding box center [784, 297] width 1568 height 1404
drag, startPoint x: 380, startPoint y: 129, endPoint x: 355, endPoint y: 148, distance: 31.4
click at [355, 148] on div at bounding box center [784, 297] width 1568 height 1404
drag, startPoint x: 425, startPoint y: 132, endPoint x: 436, endPoint y: 146, distance: 17.8
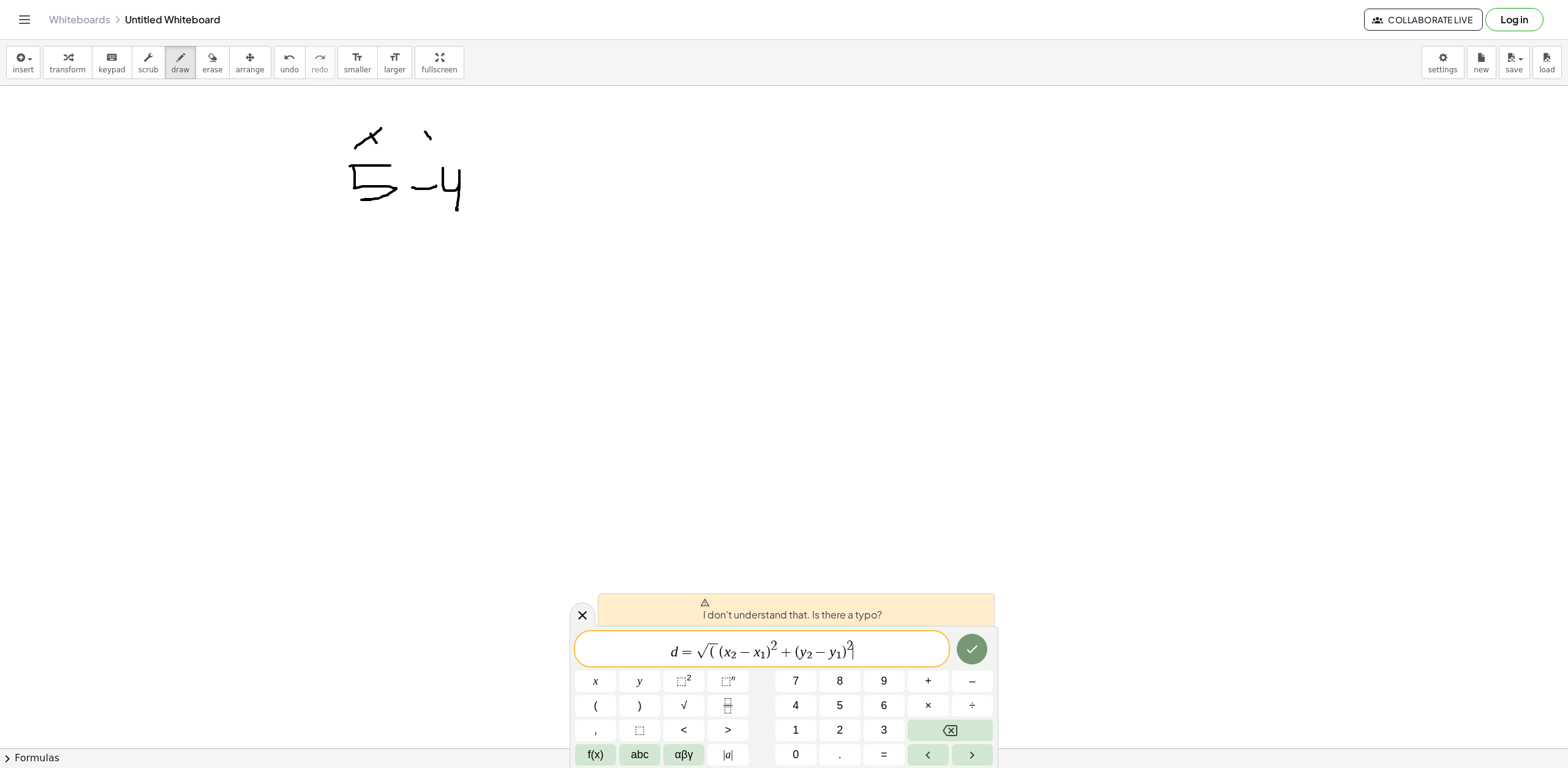
click at [436, 146] on div at bounding box center [784, 297] width 1568 height 1404
drag, startPoint x: 430, startPoint y: 160, endPoint x: 441, endPoint y: 153, distance: 13.0
click at [434, 160] on div at bounding box center [784, 297] width 1568 height 1404
click at [460, 161] on div at bounding box center [784, 297] width 1568 height 1404
drag, startPoint x: 554, startPoint y: 181, endPoint x: 571, endPoint y: 179, distance: 17.1
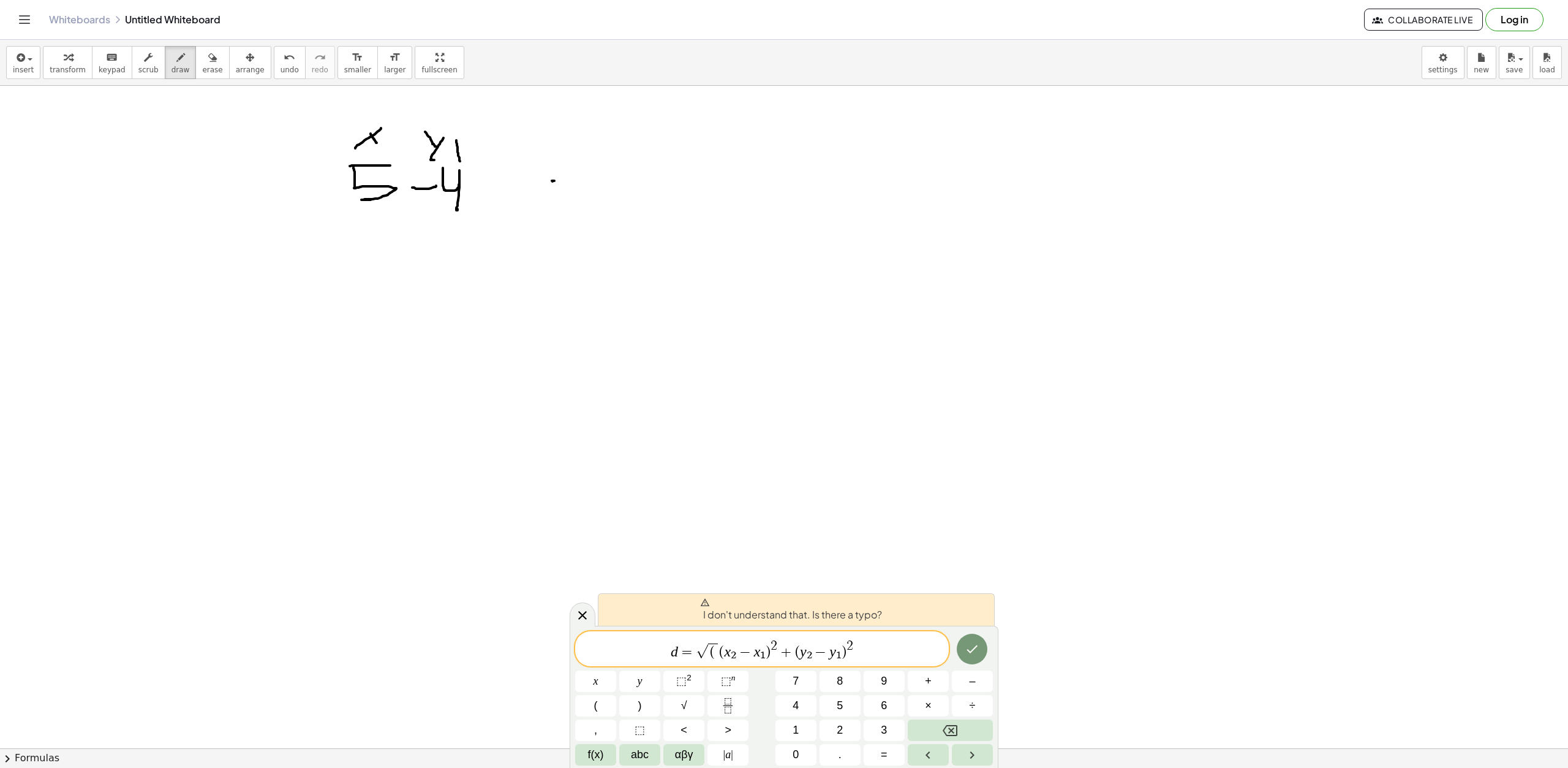
click at [571, 179] on div at bounding box center [784, 297] width 1568 height 1404
drag, startPoint x: 581, startPoint y: 165, endPoint x: 583, endPoint y: 186, distance: 21.1
click at [583, 186] on div at bounding box center [784, 297] width 1568 height 1404
drag, startPoint x: 606, startPoint y: 160, endPoint x: 622, endPoint y: 165, distance: 16.8
click at [623, 169] on div at bounding box center [784, 297] width 1568 height 1404
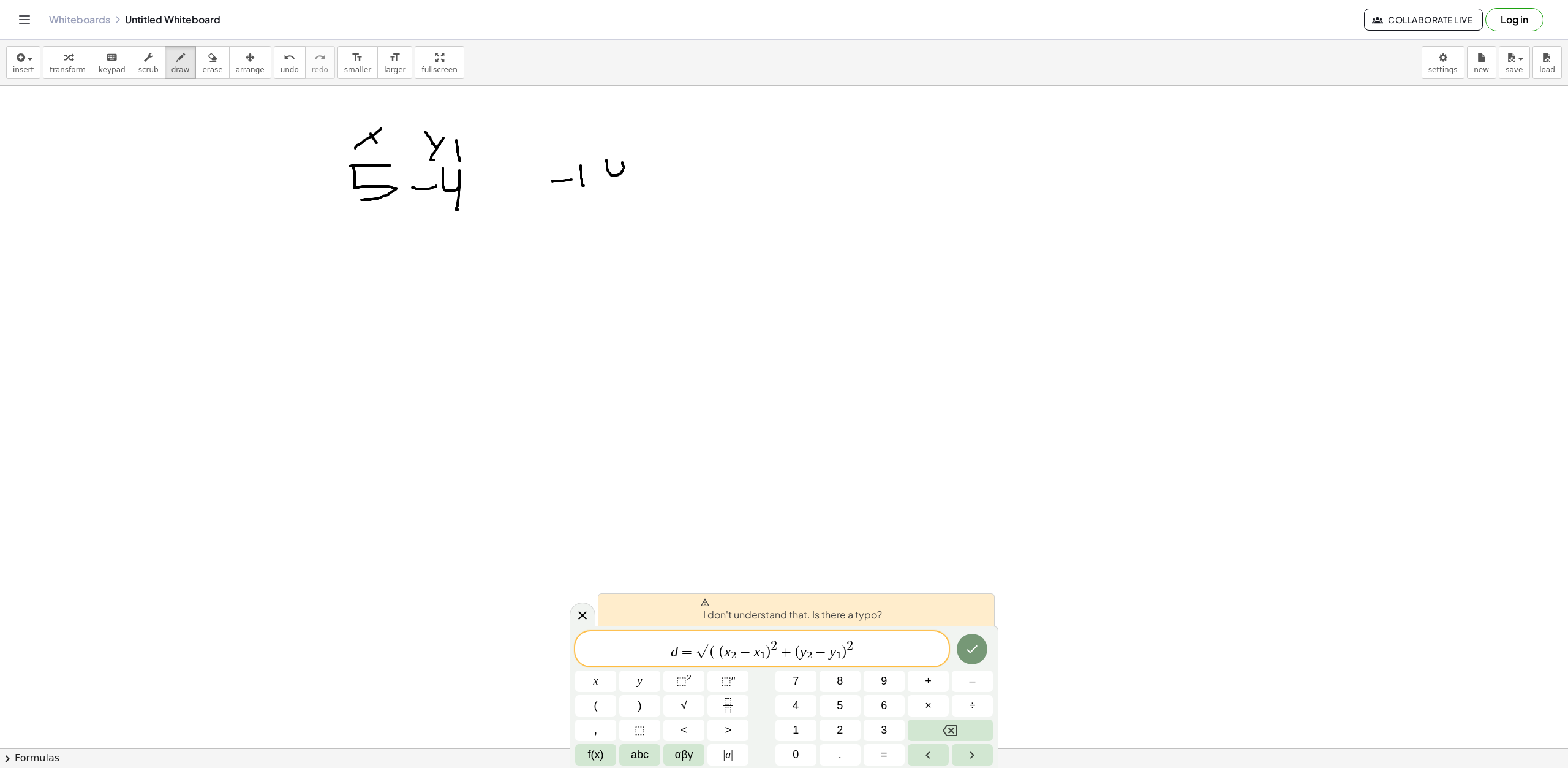
drag, startPoint x: 624, startPoint y: 167, endPoint x: 614, endPoint y: 182, distance: 18.0
click at [627, 184] on div at bounding box center [784, 297] width 1568 height 1404
drag, startPoint x: 560, startPoint y: 140, endPoint x: 572, endPoint y: 146, distance: 13.4
click at [572, 150] on div at bounding box center [784, 297] width 1568 height 1404
drag, startPoint x: 565, startPoint y: 144, endPoint x: 574, endPoint y: 152, distance: 12.0
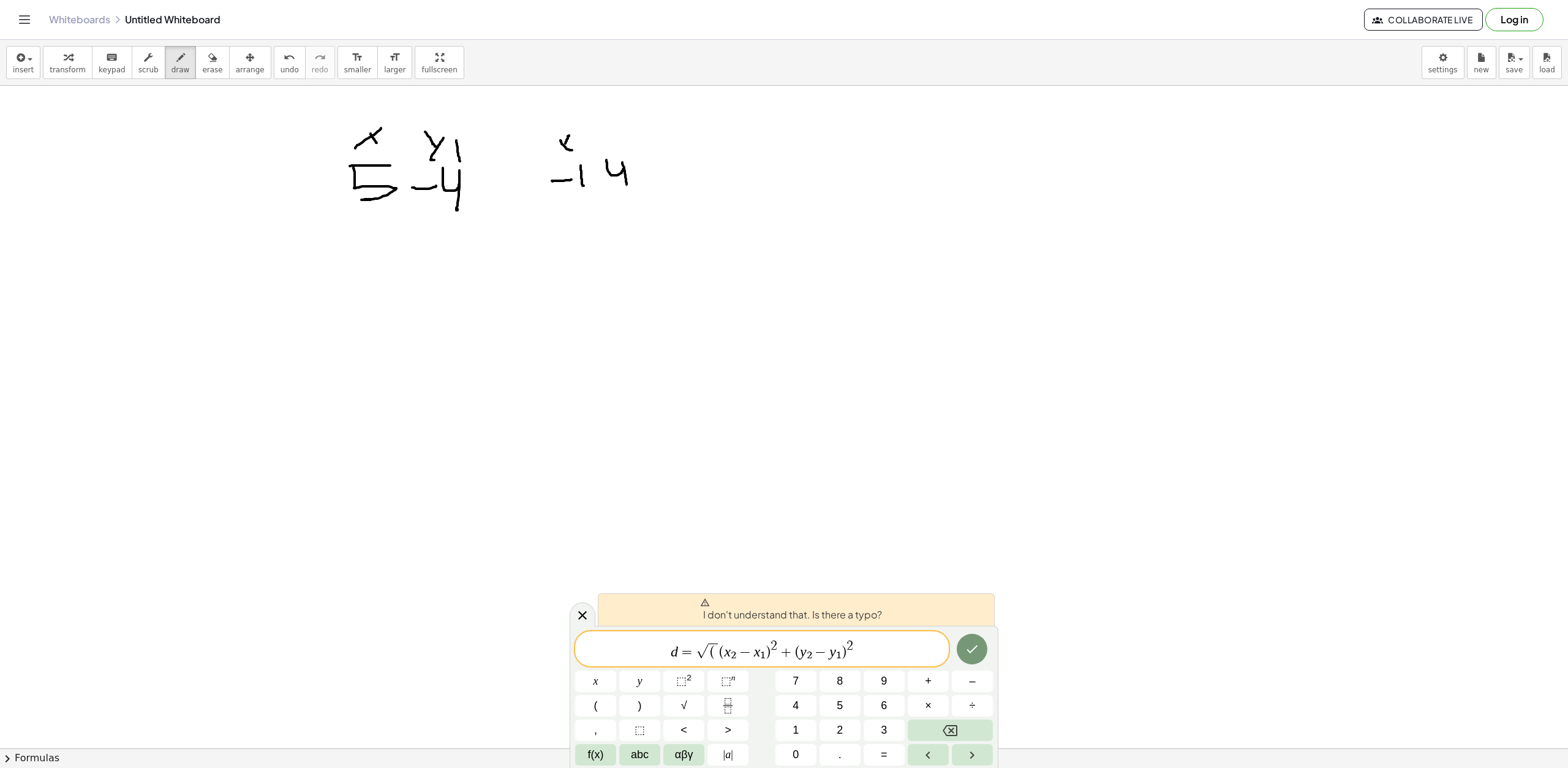
click at [561, 157] on div at bounding box center [784, 297] width 1568 height 1404
drag, startPoint x: 579, startPoint y: 141, endPoint x: 587, endPoint y: 154, distance: 15.3
click at [586, 154] on div at bounding box center [784, 297] width 1568 height 1404
drag, startPoint x: 608, startPoint y: 131, endPoint x: 619, endPoint y: 140, distance: 14.2
click at [619, 140] on div at bounding box center [784, 297] width 1568 height 1404
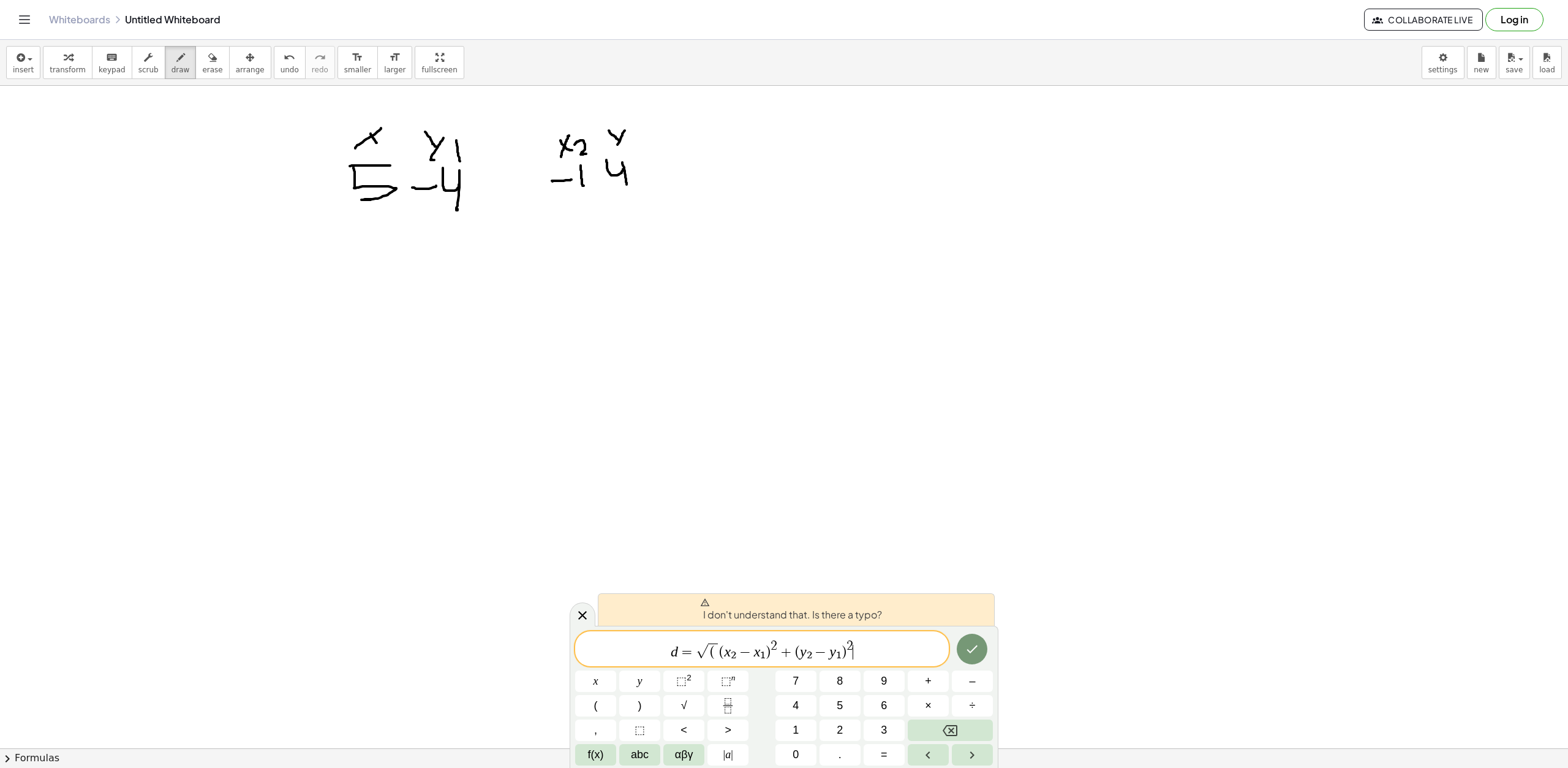
drag, startPoint x: 625, startPoint y: 131, endPoint x: 624, endPoint y: 146, distance: 15.0
click at [609, 156] on div at bounding box center [784, 297] width 1568 height 1404
drag, startPoint x: 625, startPoint y: 143, endPoint x: 624, endPoint y: 160, distance: 17.0
click at [631, 157] on div at bounding box center [784, 297] width 1568 height 1404
drag, startPoint x: 364, startPoint y: 125, endPoint x: 378, endPoint y: 141, distance: 21.3
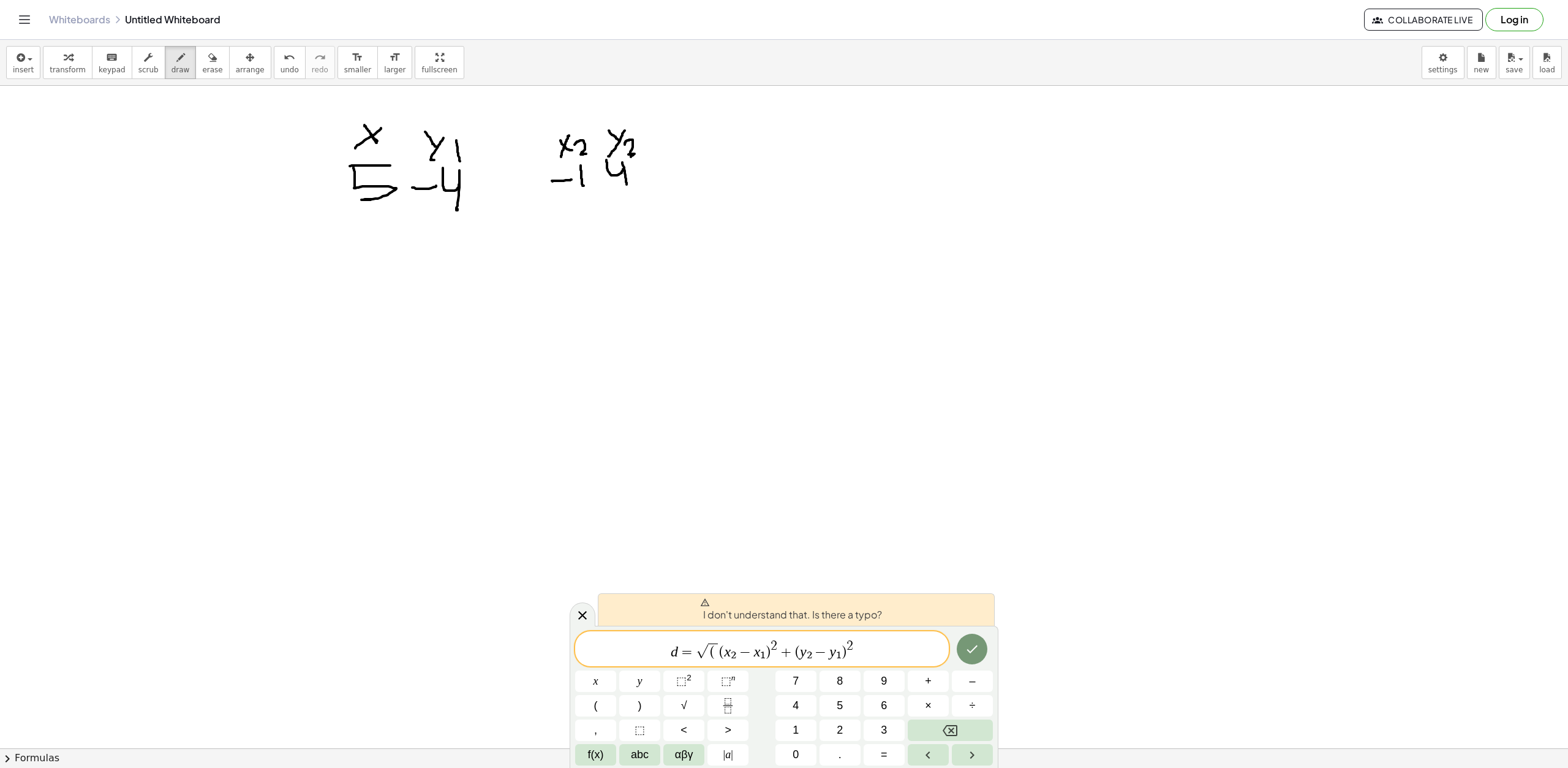
click at [378, 141] on div at bounding box center [784, 297] width 1568 height 1404
drag, startPoint x: 387, startPoint y: 139, endPoint x: 387, endPoint y: 154, distance: 15.0
click at [387, 152] on div at bounding box center [784, 297] width 1568 height 1404
drag, startPoint x: 318, startPoint y: 306, endPoint x: 349, endPoint y: 304, distance: 31.1
click at [349, 305] on div at bounding box center [784, 297] width 1568 height 1404
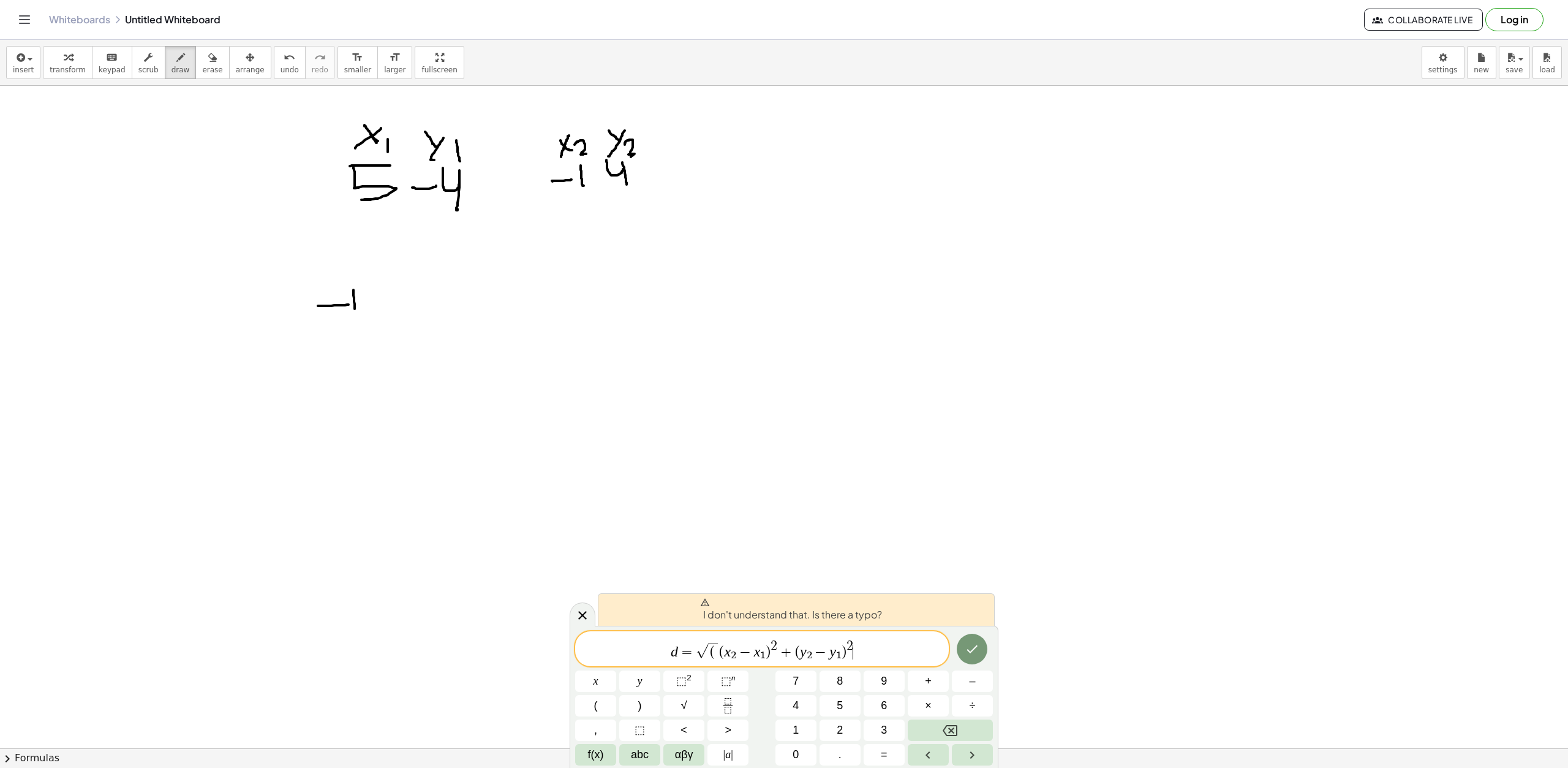
drag, startPoint x: 354, startPoint y: 294, endPoint x: 367, endPoint y: 307, distance: 18.4
click at [357, 323] on div at bounding box center [784, 297] width 1568 height 1404
drag, startPoint x: 375, startPoint y: 305, endPoint x: 390, endPoint y: 305, distance: 15.0
click at [390, 305] on div at bounding box center [784, 297] width 1568 height 1404
click at [428, 292] on div at bounding box center [784, 297] width 1568 height 1404
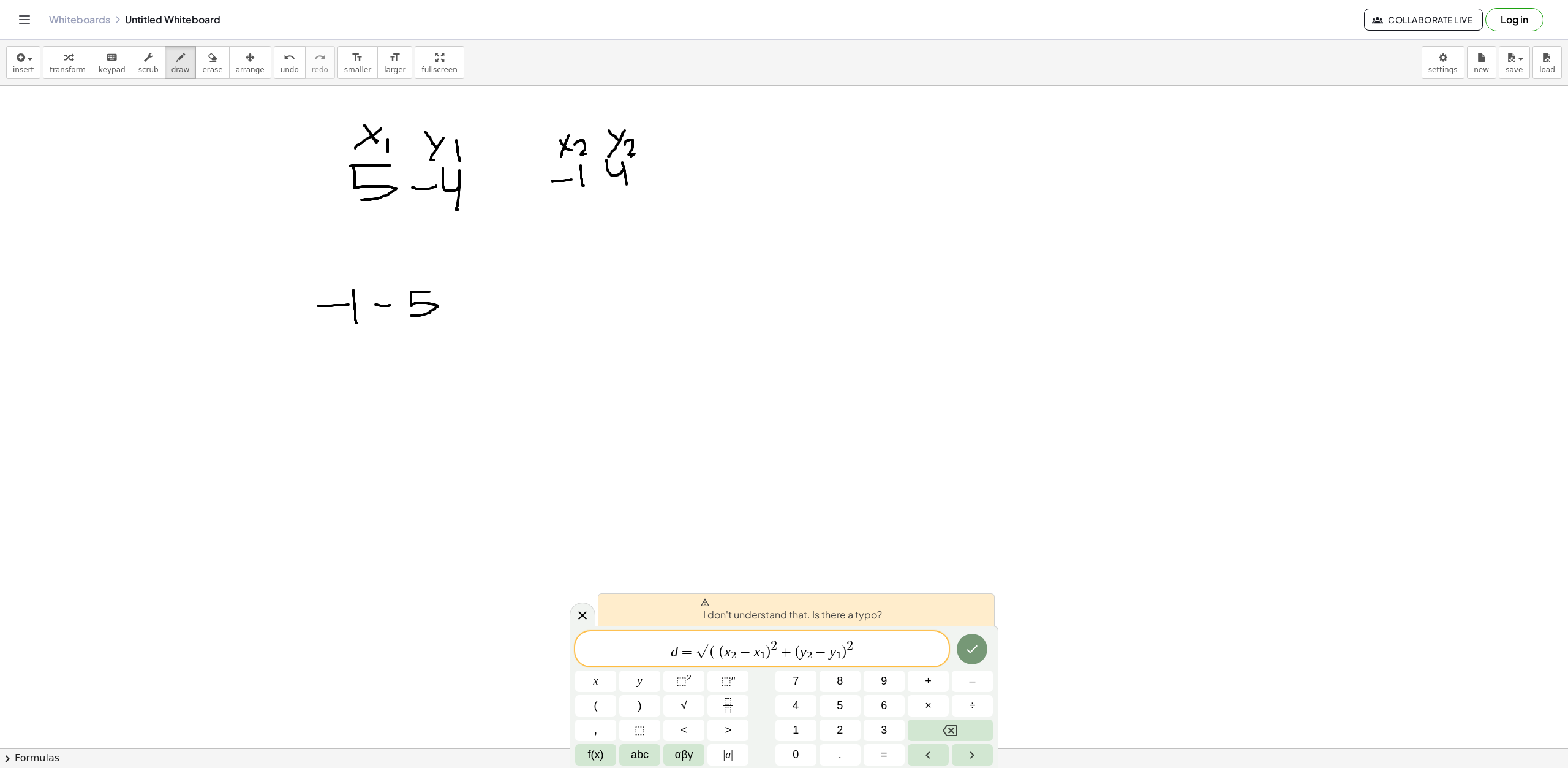
drag, startPoint x: 411, startPoint y: 292, endPoint x: 436, endPoint y: 304, distance: 27.7
click at [417, 313] on div at bounding box center [784, 297] width 1568 height 1404
drag, startPoint x: 312, startPoint y: 290, endPoint x: 355, endPoint y: 313, distance: 48.8
click at [327, 325] on div at bounding box center [784, 297] width 1568 height 1404
drag, startPoint x: 448, startPoint y: 287, endPoint x: 453, endPoint y: 305, distance: 18.7
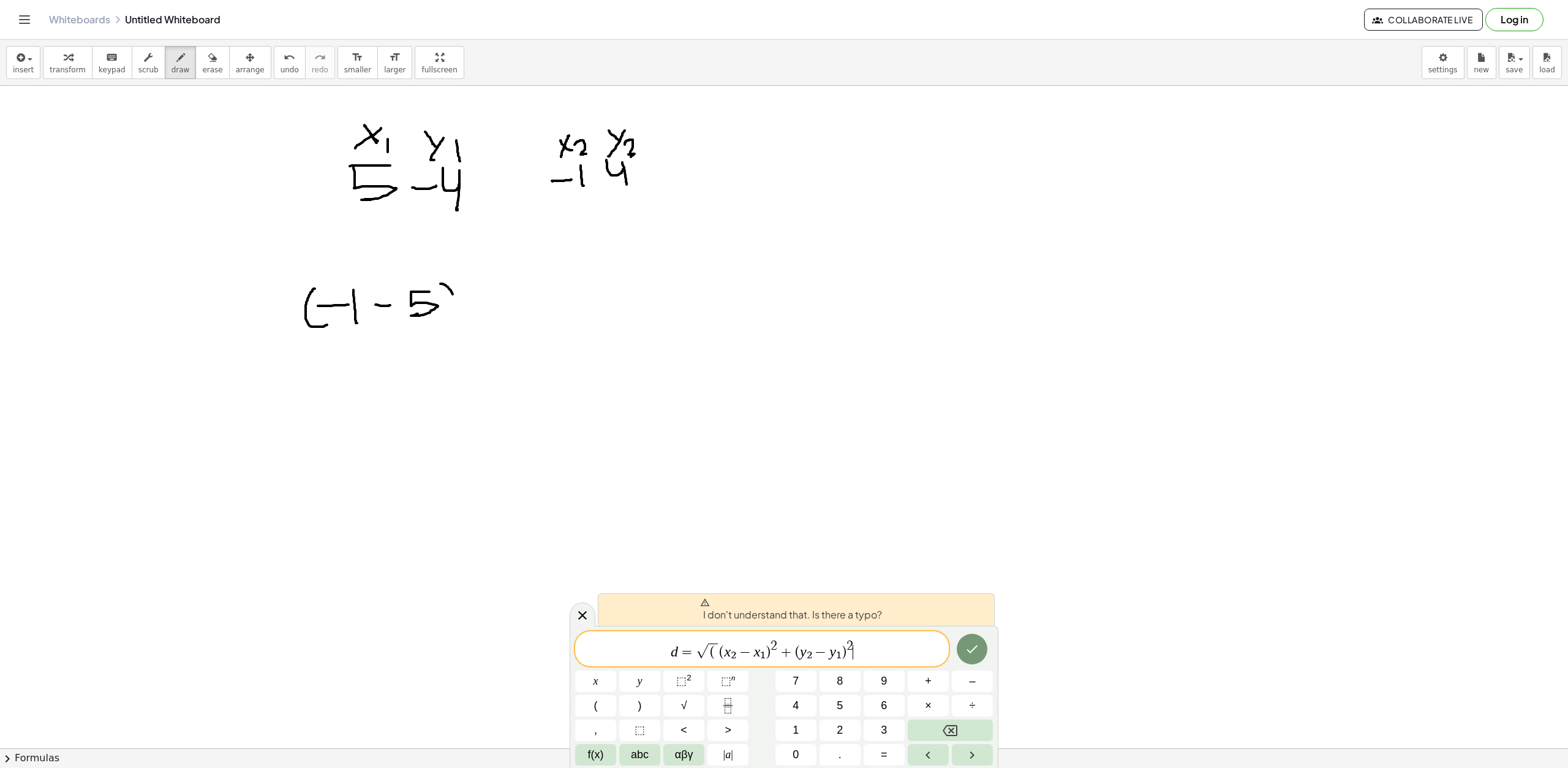
click at [453, 318] on div at bounding box center [784, 297] width 1568 height 1404
drag, startPoint x: 458, startPoint y: 284, endPoint x: 470, endPoint y: 292, distance: 14.4
click at [470, 292] on div at bounding box center [784, 297] width 1568 height 1404
drag
click at [499, 303] on div at bounding box center [784, 297] width 1568 height 1404
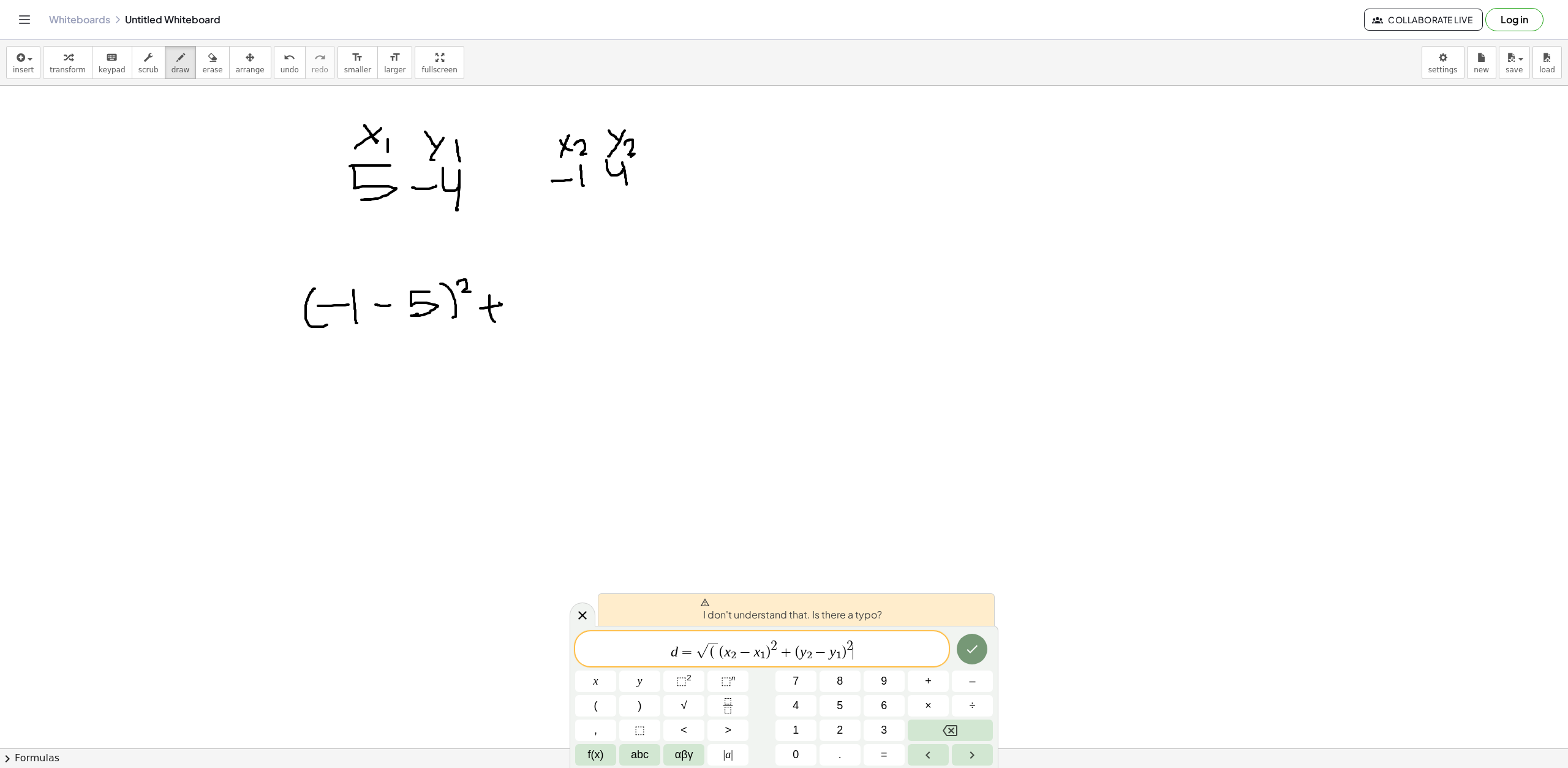
click at [496, 322] on div at bounding box center [784, 297] width 1568 height 1404
click at [528, 299] on div at bounding box center [784, 297] width 1568 height 1404
click at [527, 315] on div at bounding box center [784, 297] width 1568 height 1404
click at [571, 300] on div at bounding box center [784, 297] width 1568 height 1404
click at [583, 319] on div at bounding box center [784, 297] width 1568 height 1404
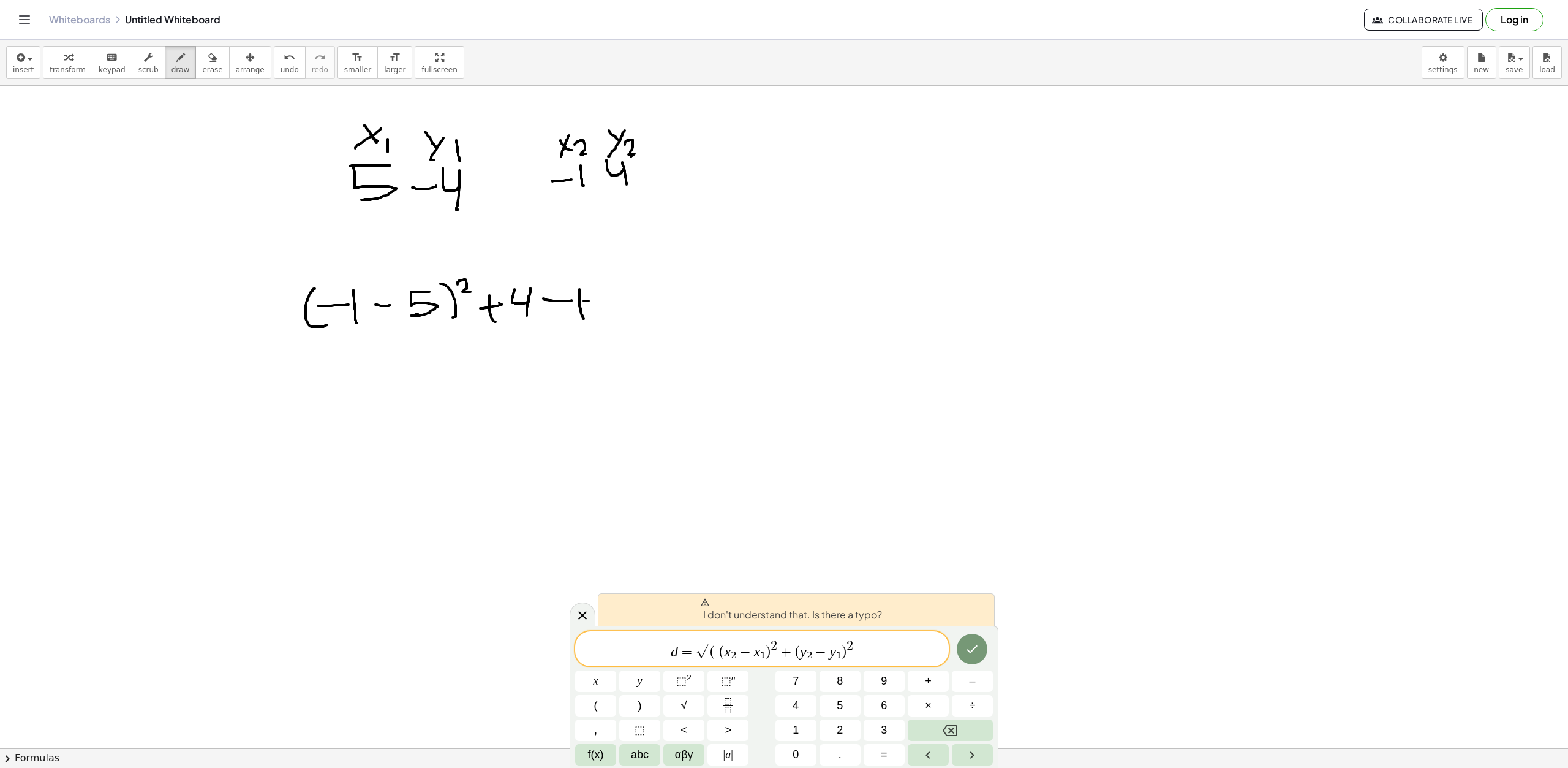
click at [592, 300] on div at bounding box center [784, 297] width 1568 height 1404
click at [604, 301] on div at bounding box center [784, 297] width 1568 height 1404
click at [608, 315] on div at bounding box center [784, 297] width 1568 height 1404
click at [619, 319] on div at bounding box center [784, 297] width 1568 height 1404
